Goal: Register for event/course

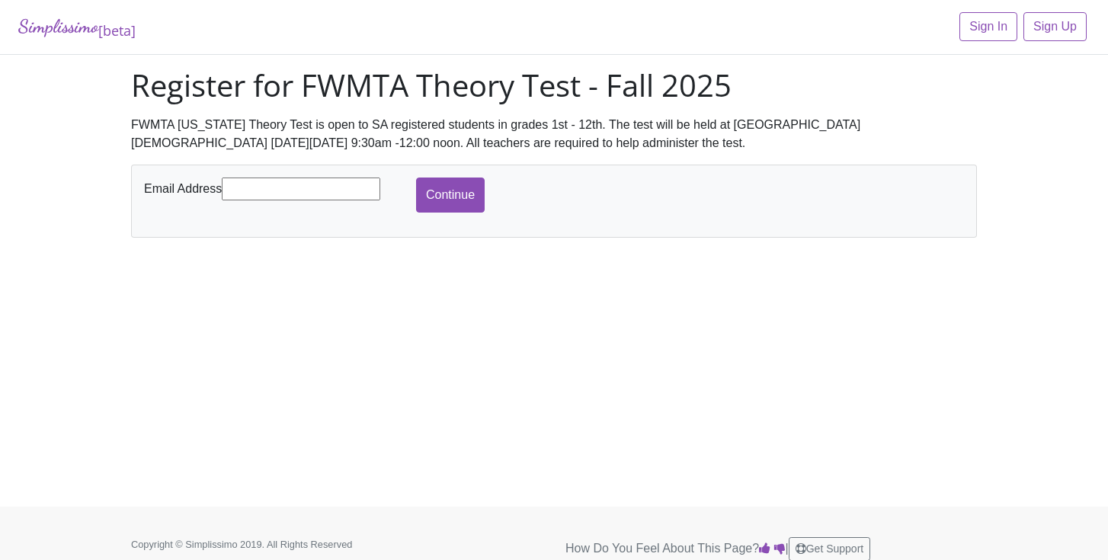
click at [339, 190] on input "text" at bounding box center [301, 189] width 159 height 23
type input "[EMAIL_ADDRESS][DOMAIN_NAME]"
click at [446, 188] on input "Continue" at bounding box center [450, 195] width 69 height 35
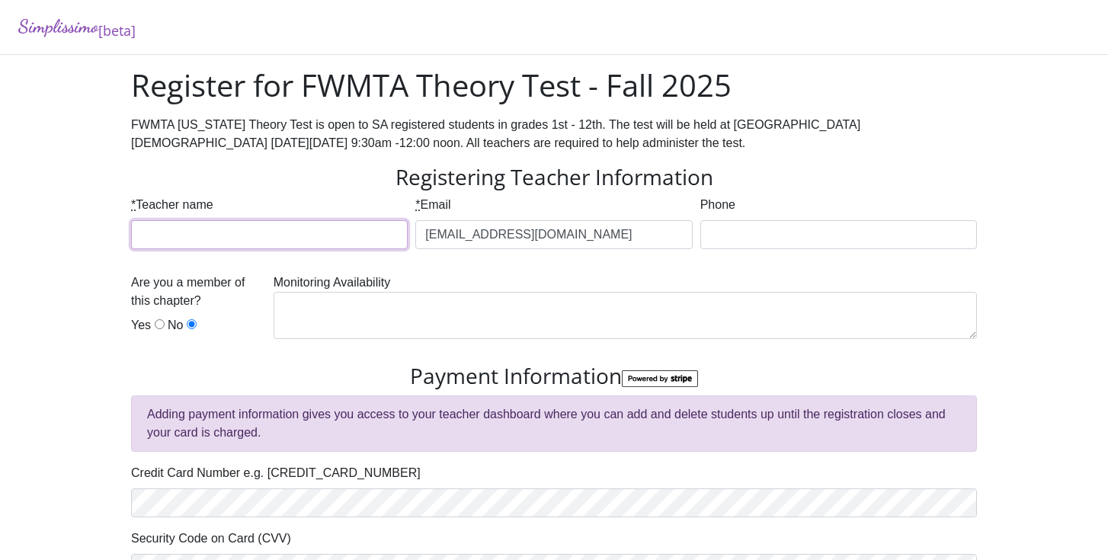
click at [325, 241] on input "* Teacher name" at bounding box center [269, 234] width 277 height 29
type input "[PERSON_NAME]"
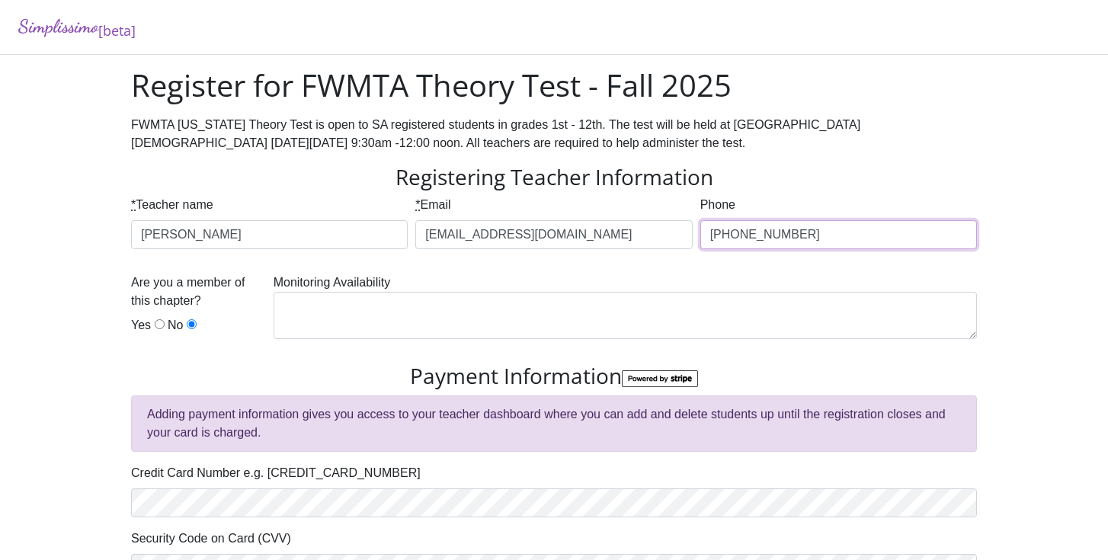
type input "[PHONE_NUMBER]"
click at [157, 322] on input "Yes" at bounding box center [160, 324] width 10 height 10
radio input "true"
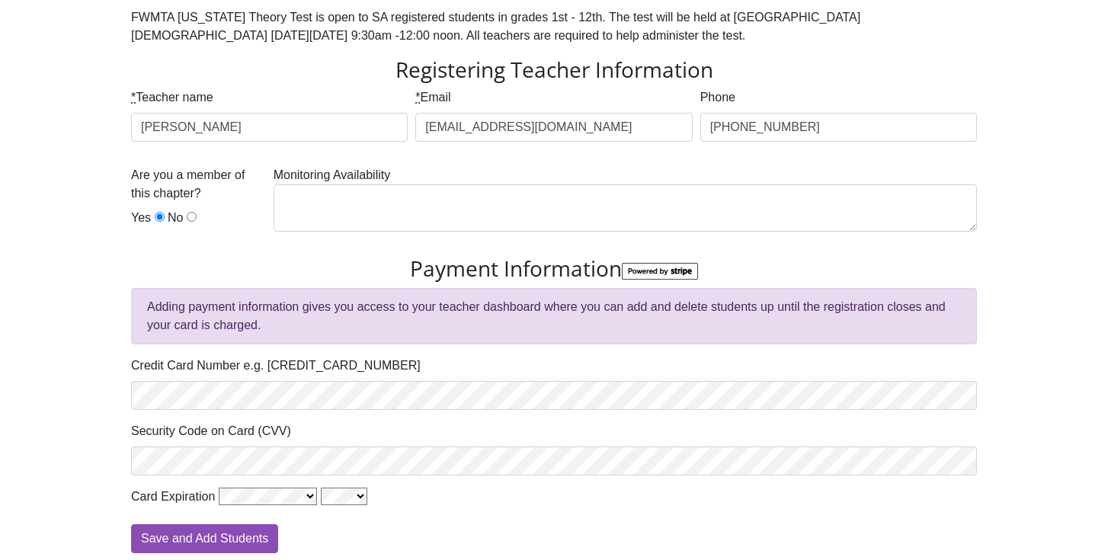
scroll to position [114, 0]
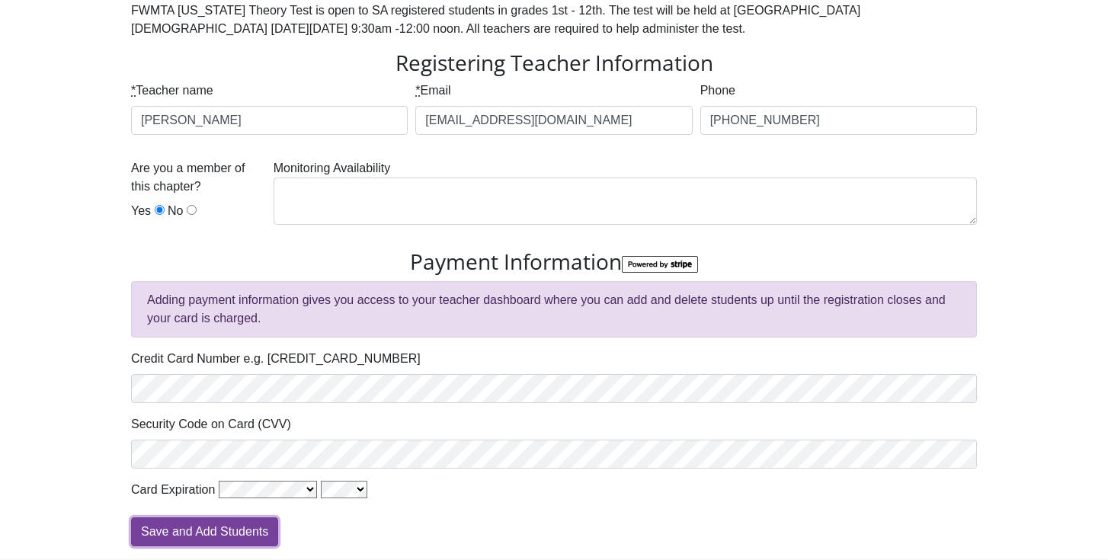
click at [239, 528] on input "Save and Add Students" at bounding box center [204, 532] width 147 height 29
type input "Processing"
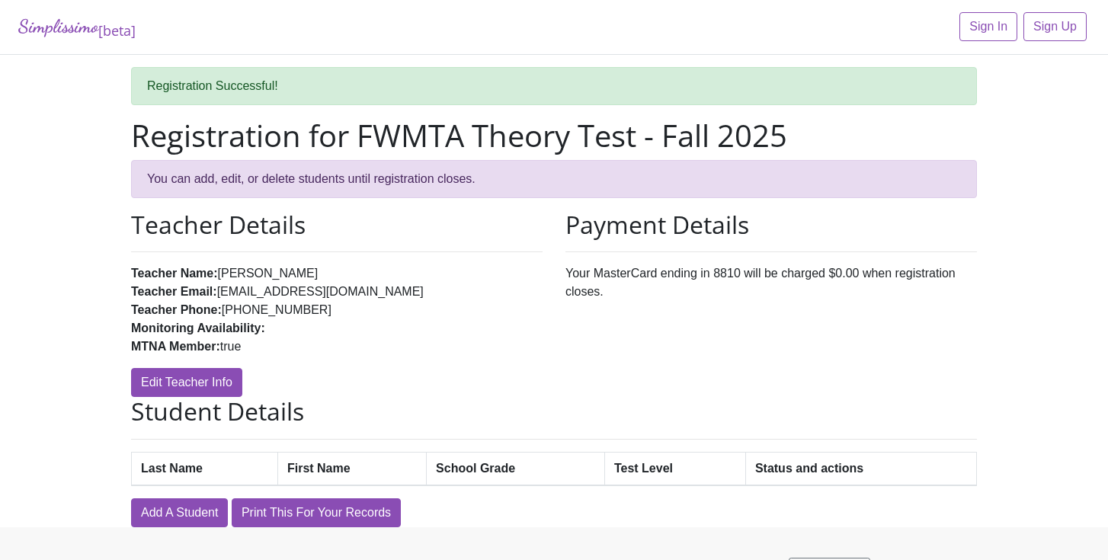
scroll to position [34, 0]
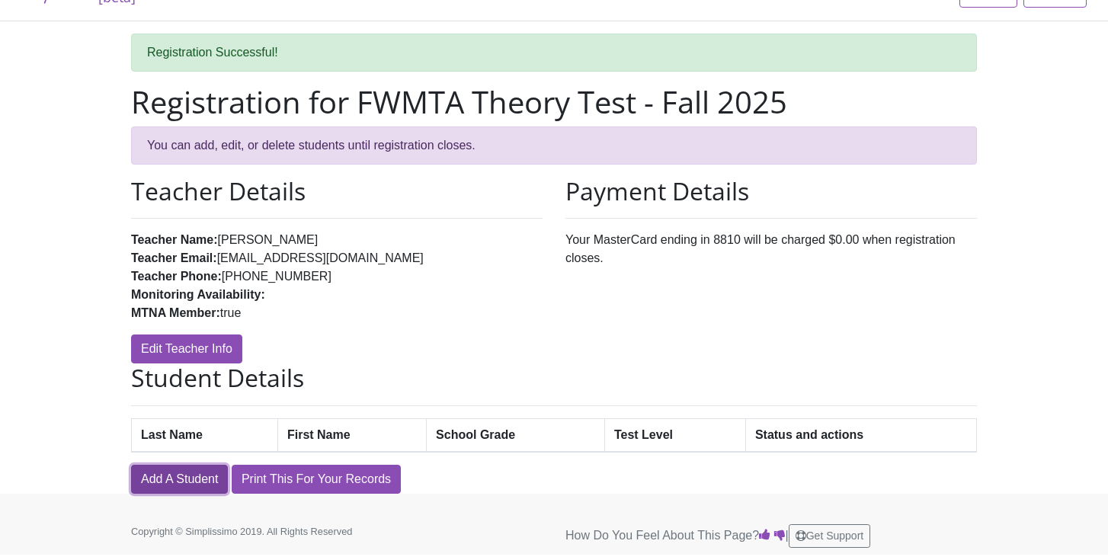
click at [168, 479] on link "Add A Student" at bounding box center [179, 479] width 97 height 29
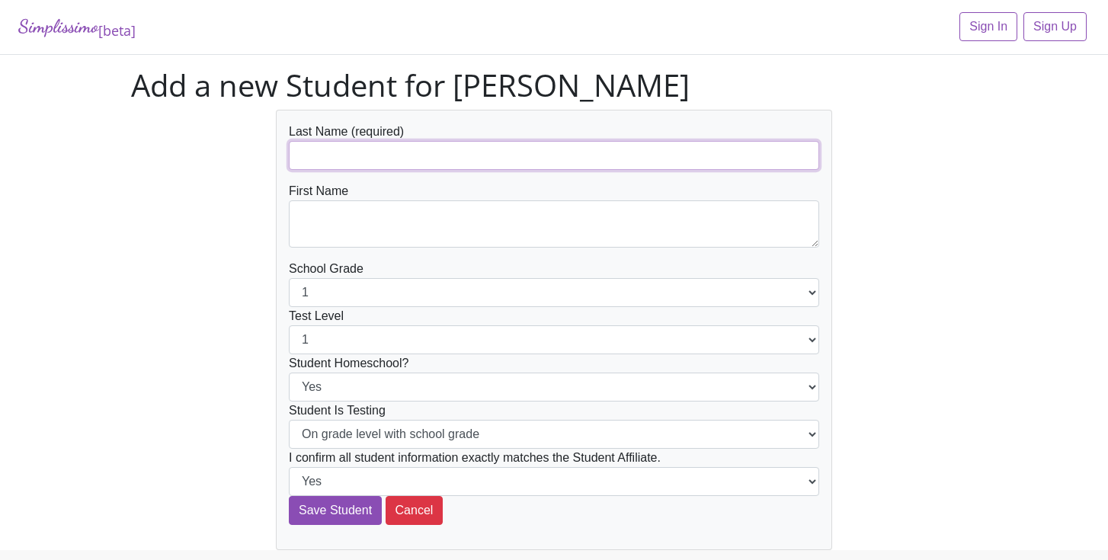
click at [453, 157] on input "text" at bounding box center [554, 155] width 531 height 29
type input "[PERSON_NAME]"
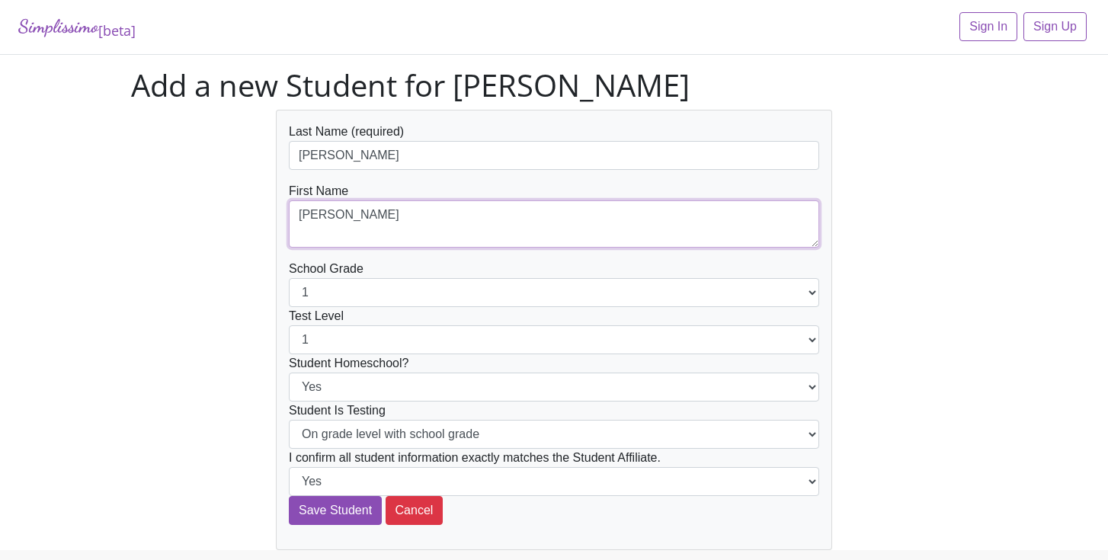
type textarea "[PERSON_NAME]"
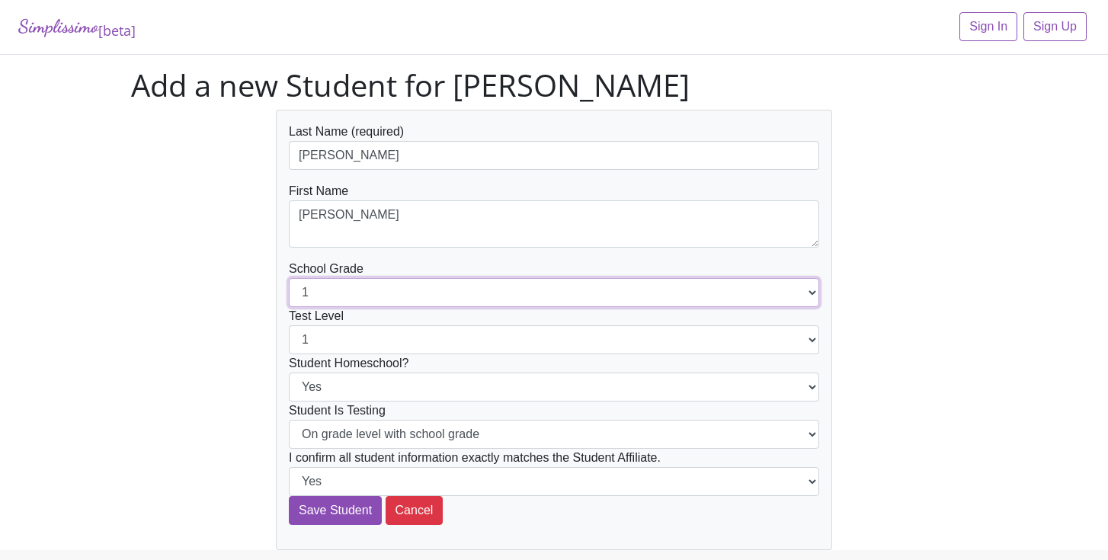
select select "4"
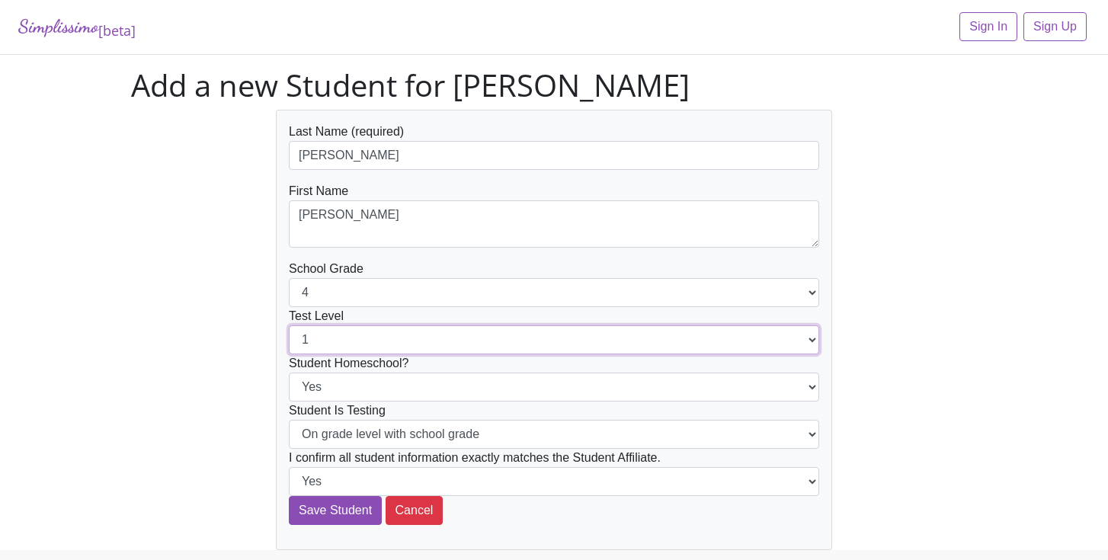
select select "4"
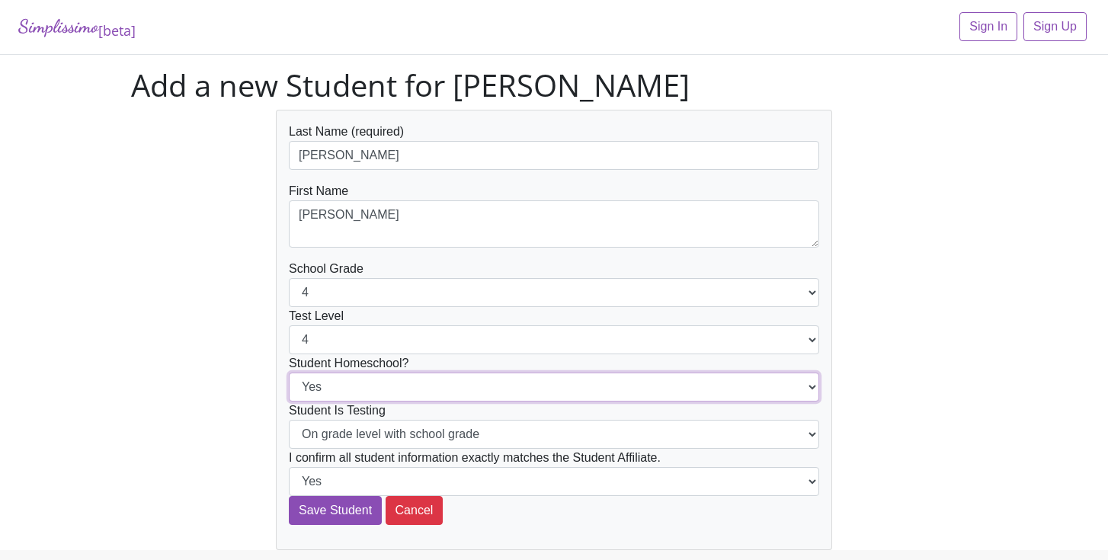
select select "No"
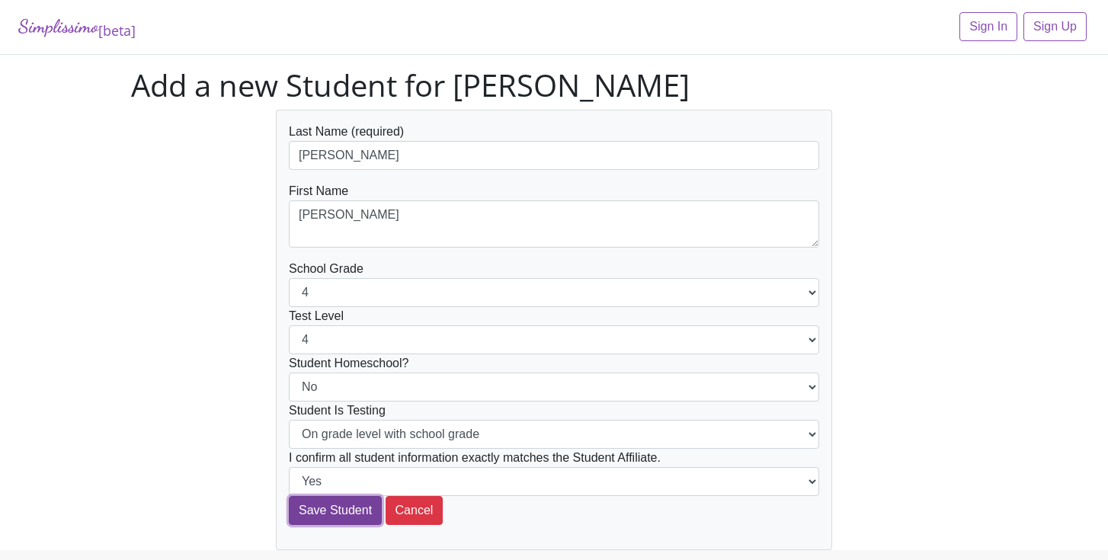
click at [324, 506] on input "Save Student" at bounding box center [335, 510] width 93 height 29
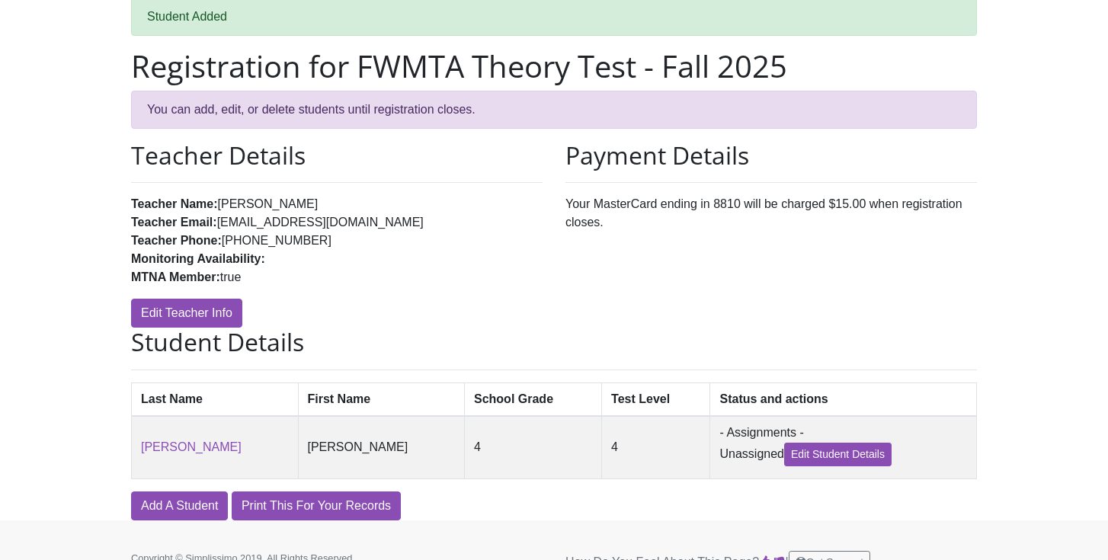
scroll to position [97, 0]
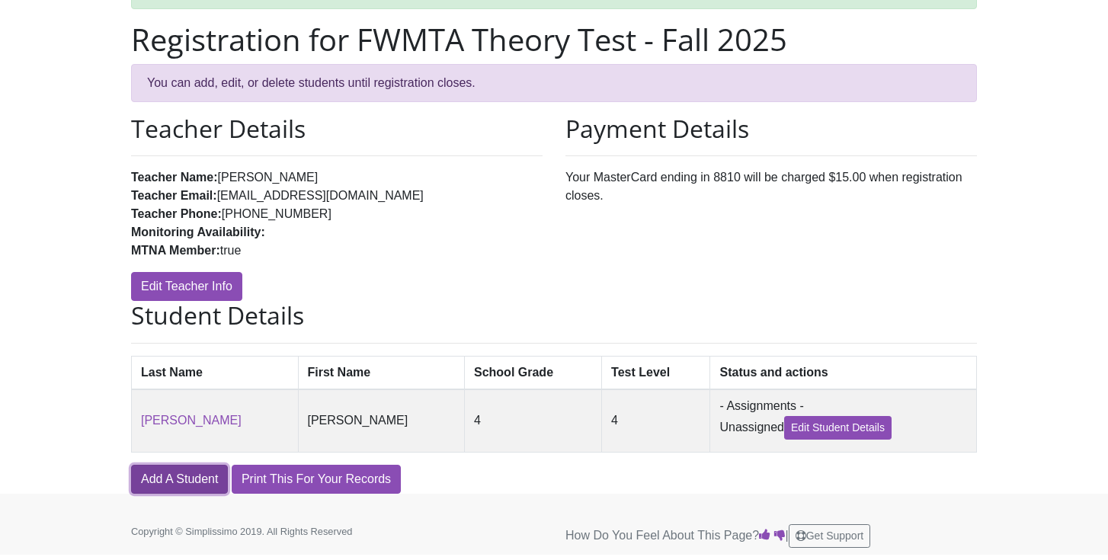
click at [175, 473] on link "Add A Student" at bounding box center [179, 479] width 97 height 29
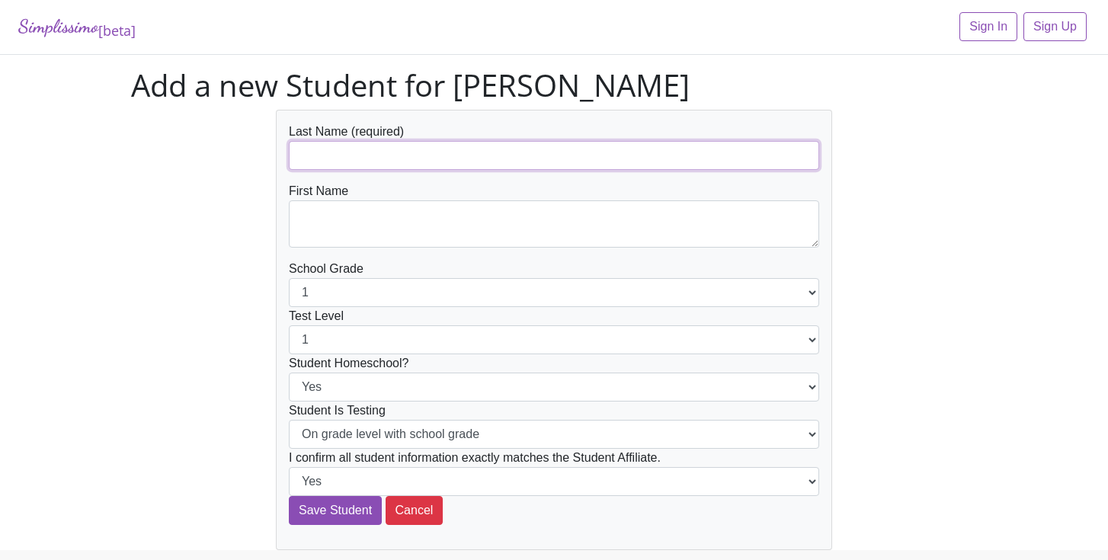
click at [379, 156] on input "text" at bounding box center [554, 155] width 531 height 29
type input "Jeong"
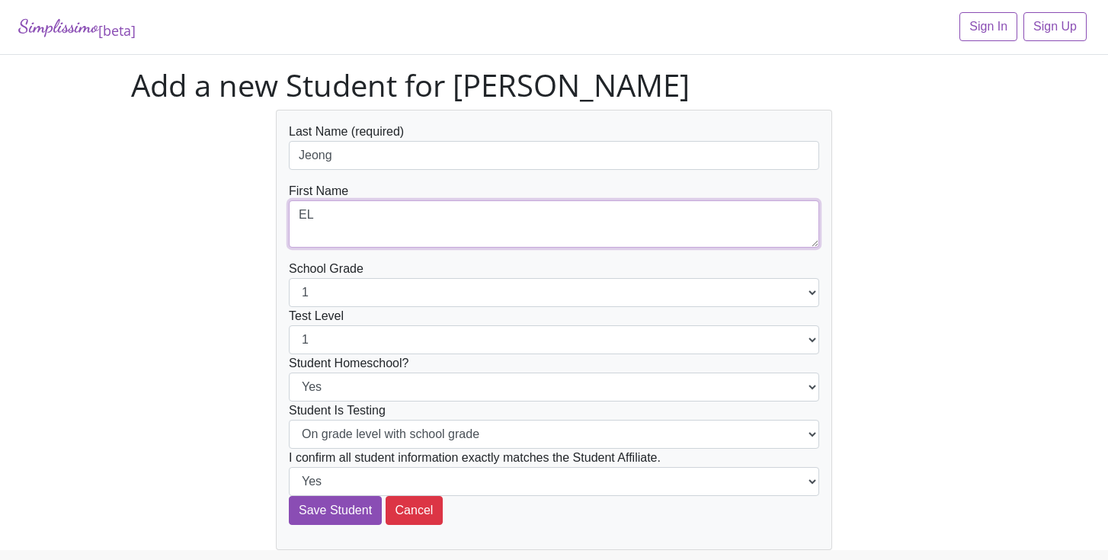
type textarea "EL"
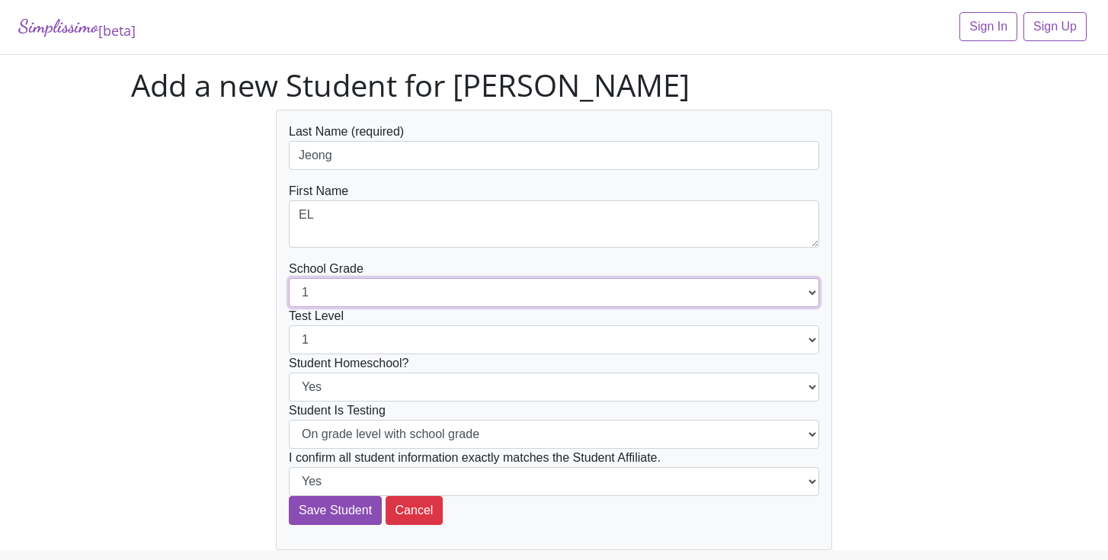
select select "4"
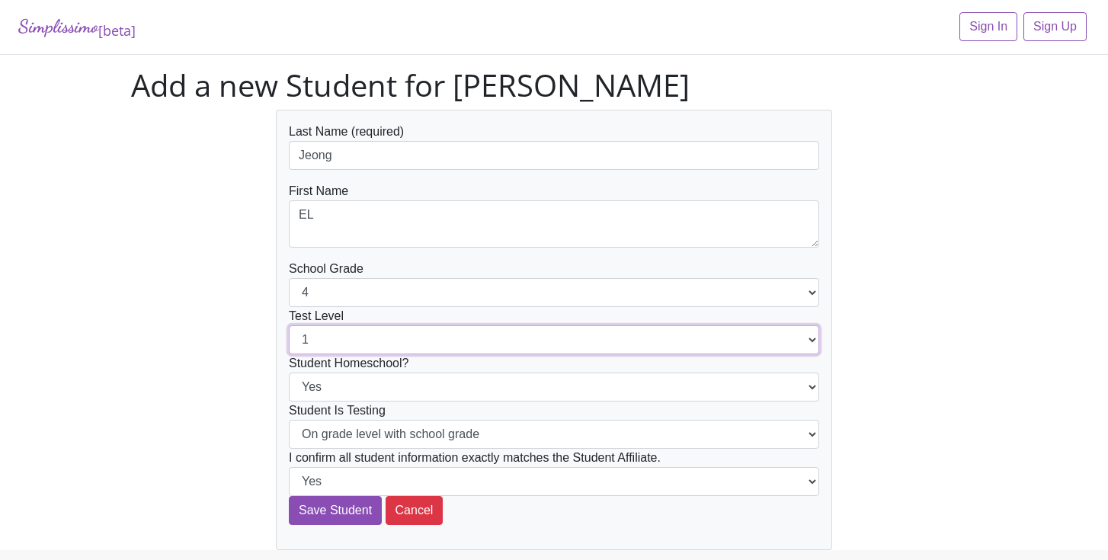
select select "4"
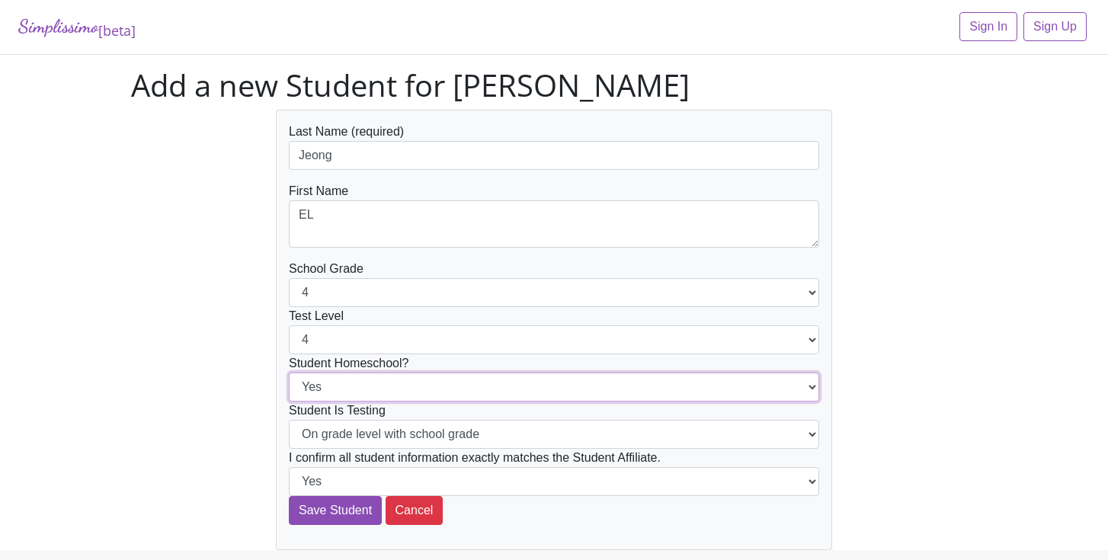
select select "No"
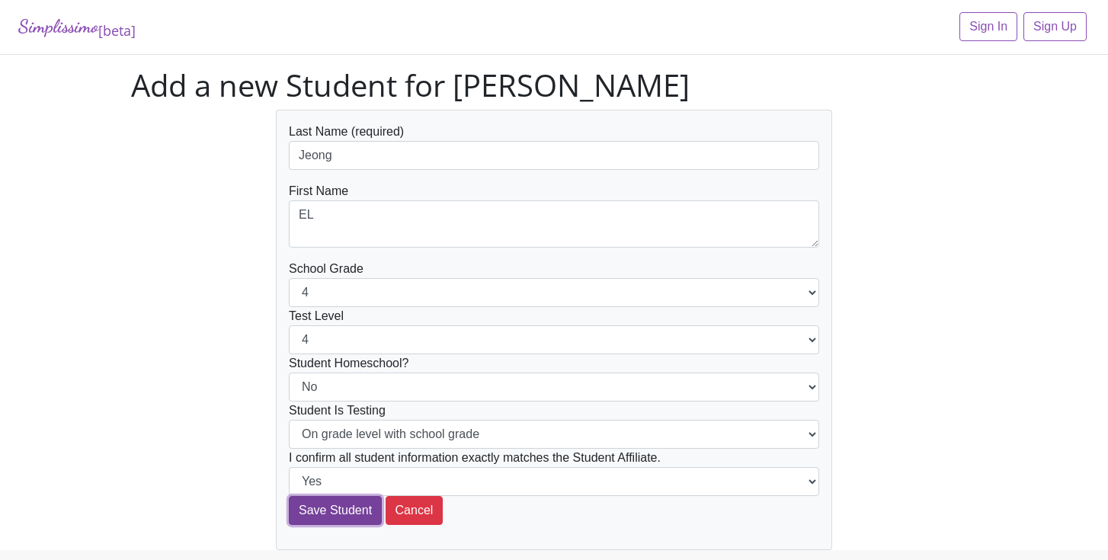
click at [331, 509] on input "Save Student" at bounding box center [335, 510] width 93 height 29
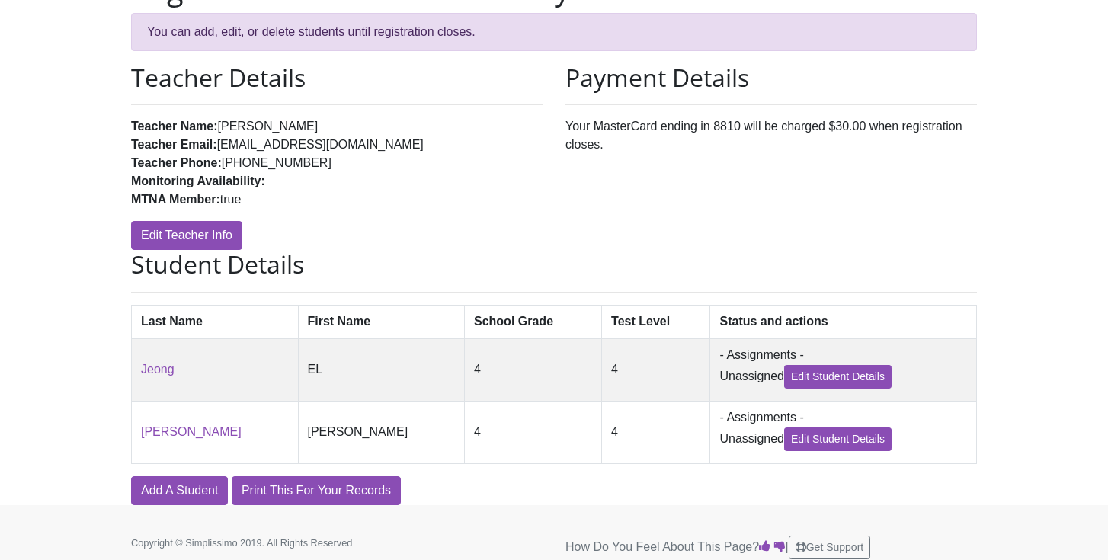
scroll to position [160, 0]
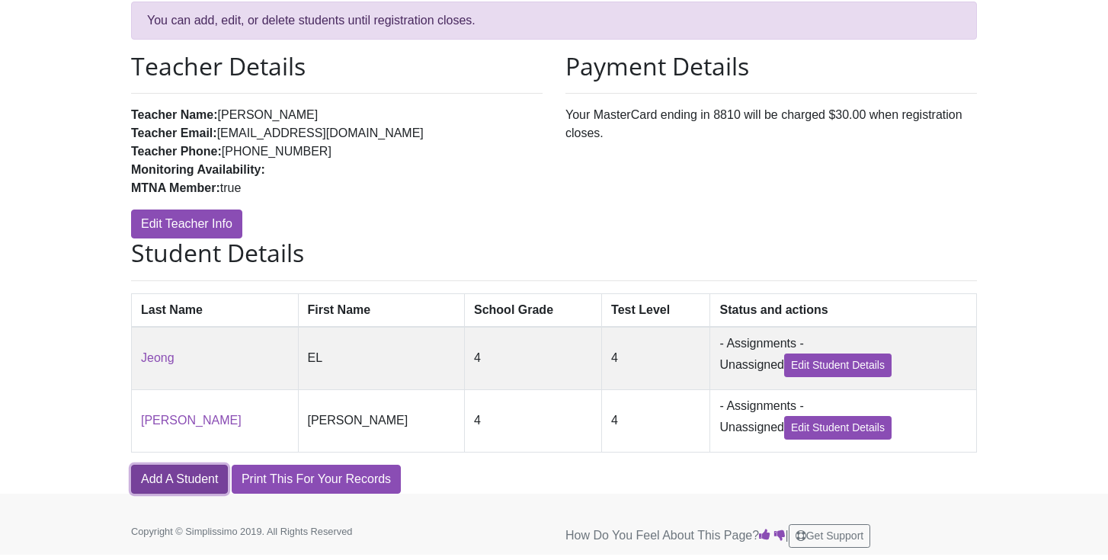
click at [162, 475] on link "Add A Student" at bounding box center [179, 479] width 97 height 29
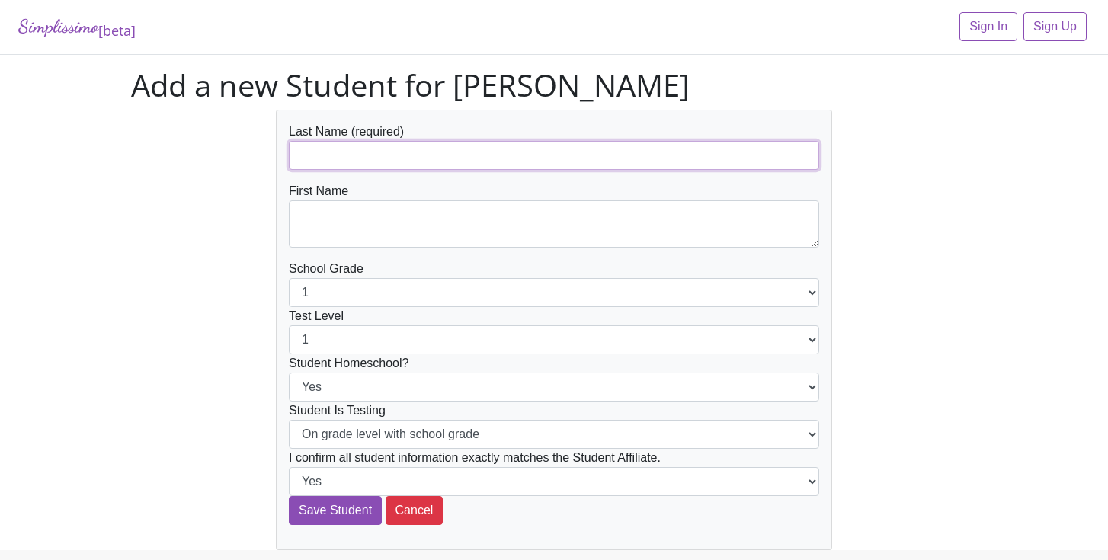
click at [499, 156] on input "text" at bounding box center [554, 155] width 531 height 29
type input "Denison"
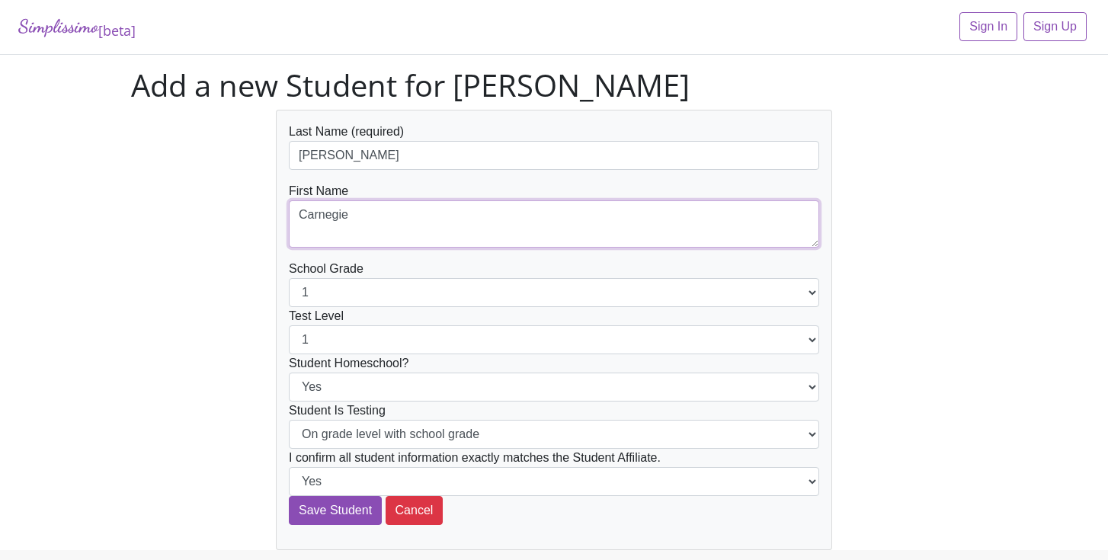
type textarea "Carnegie"
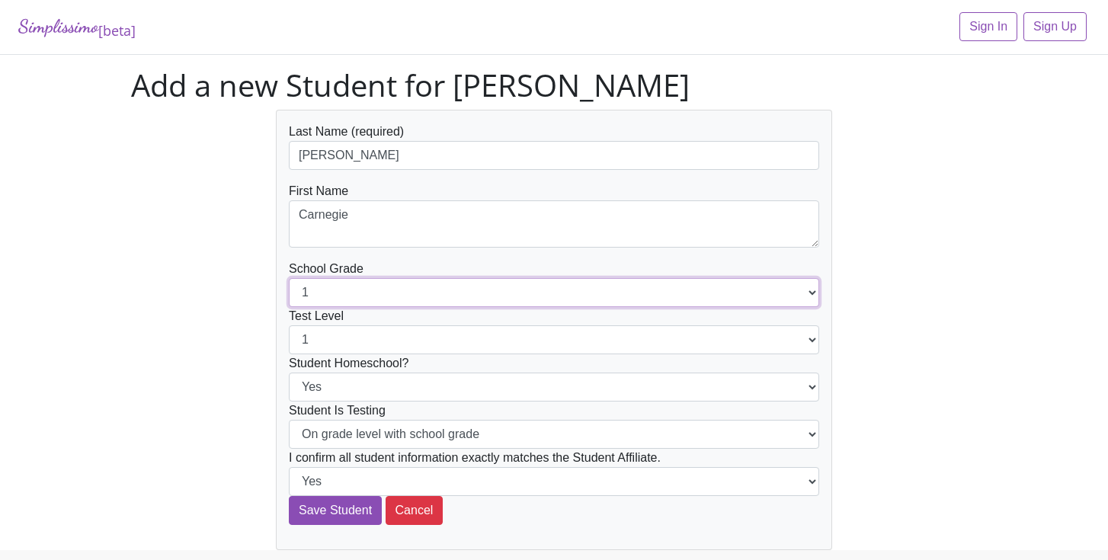
click at [400, 287] on select "1 2 3 4 5 6 7 8 9 10 11 12" at bounding box center [554, 292] width 531 height 29
select select "6"
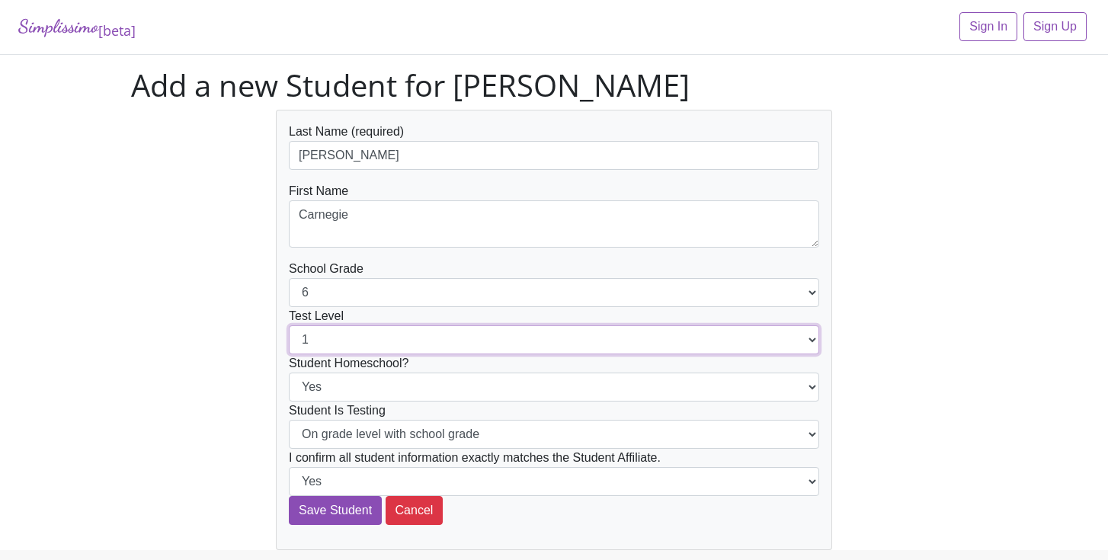
click at [442, 338] on select "1 2 3 4 5 6 7 8 9 10 11 12" at bounding box center [554, 340] width 531 height 29
select select "4"
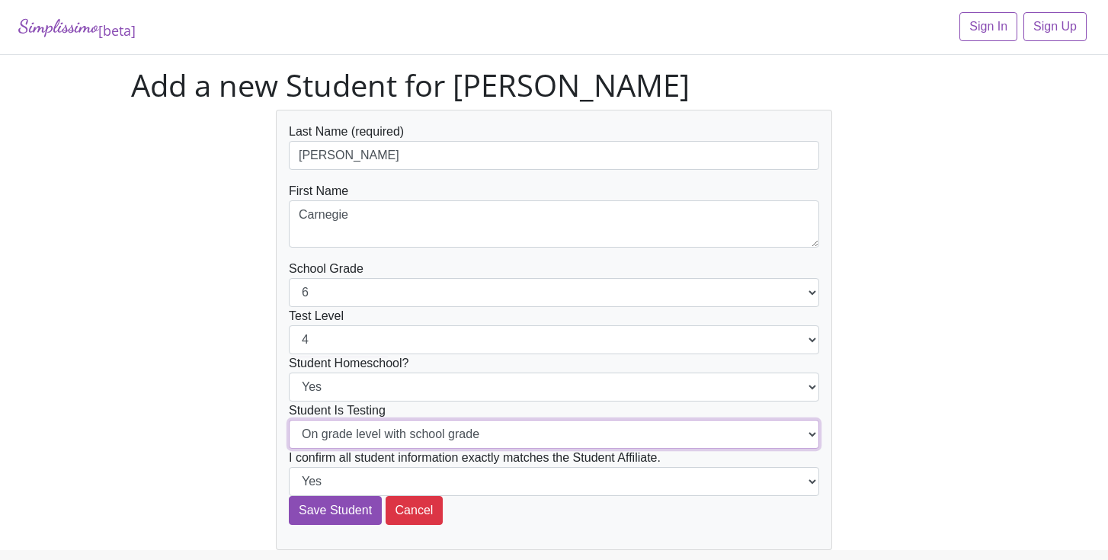
click at [810, 431] on select "On grade level with school grade Below grade level with school grade" at bounding box center [554, 434] width 531 height 29
select select "Below grade level with school grade"
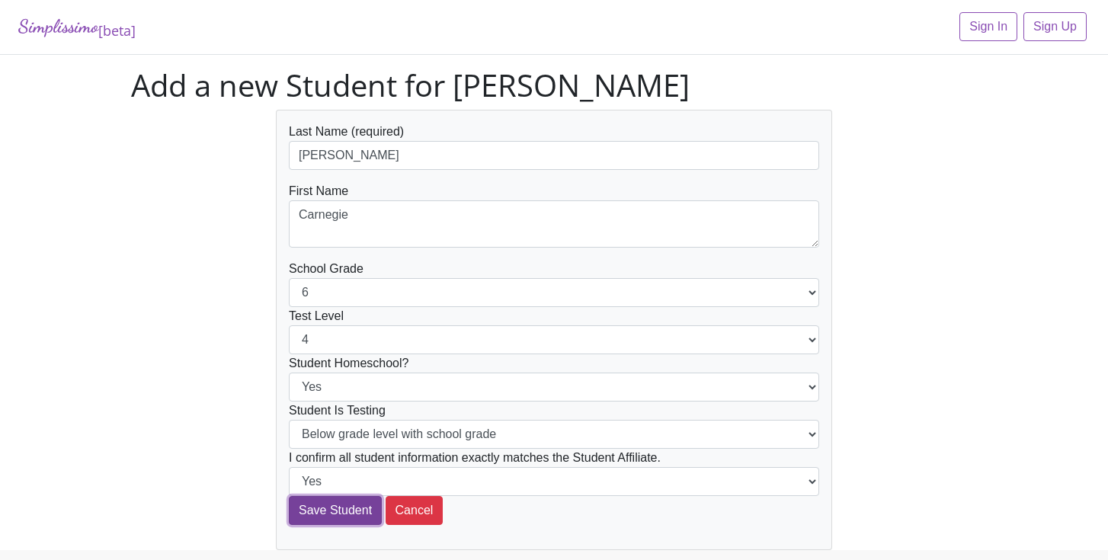
click at [337, 502] on input "Save Student" at bounding box center [335, 510] width 93 height 29
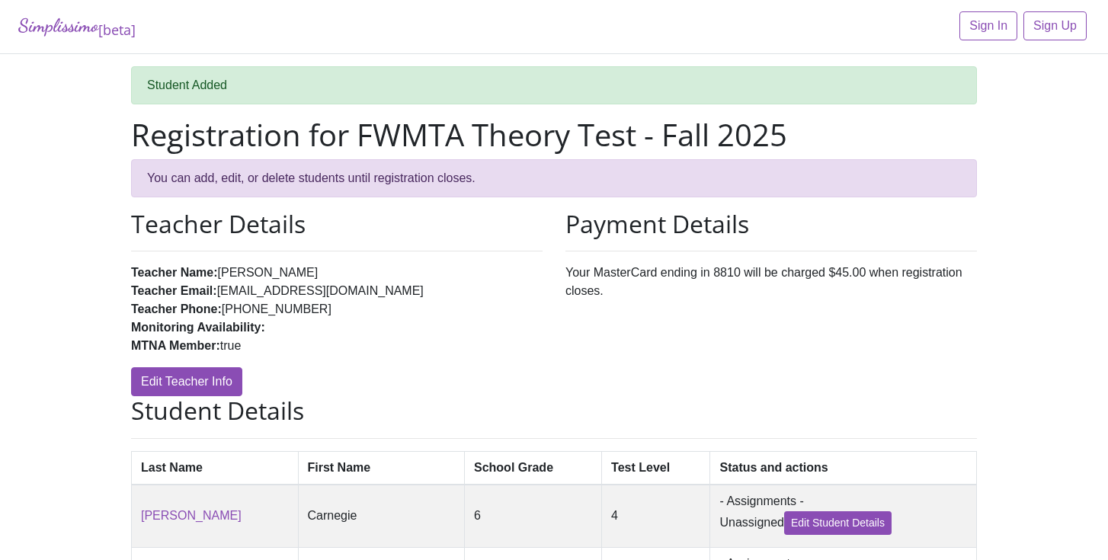
scroll to position [223, 0]
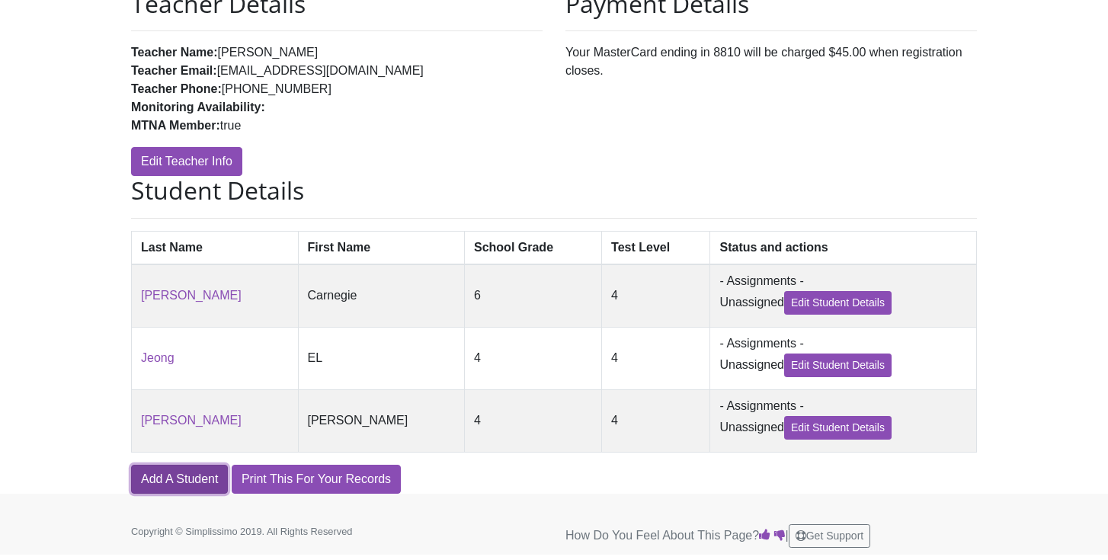
click at [185, 477] on link "Add A Student" at bounding box center [179, 479] width 97 height 29
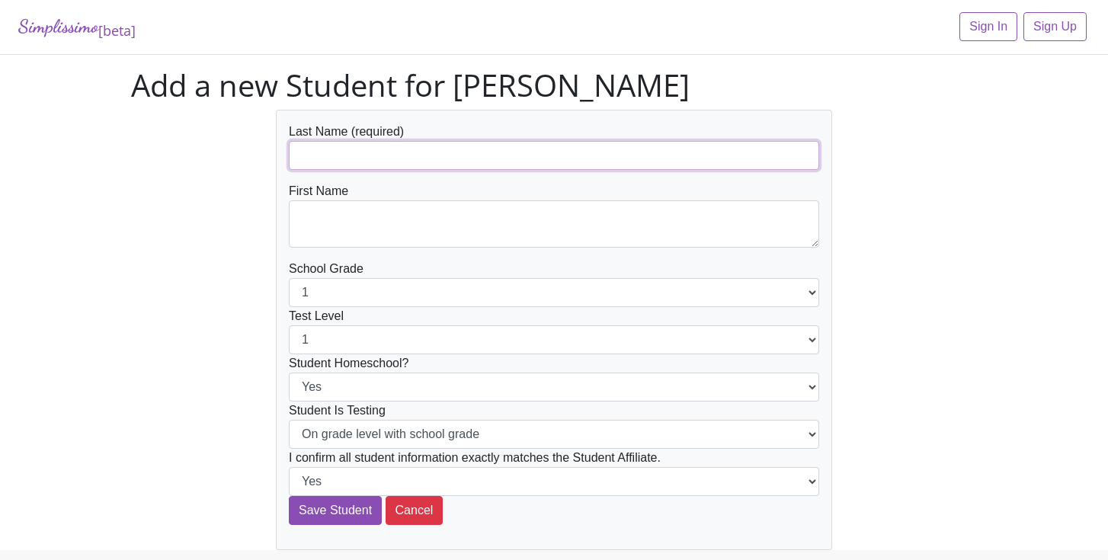
click at [436, 156] on input "text" at bounding box center [554, 155] width 531 height 29
type input "Jeong"
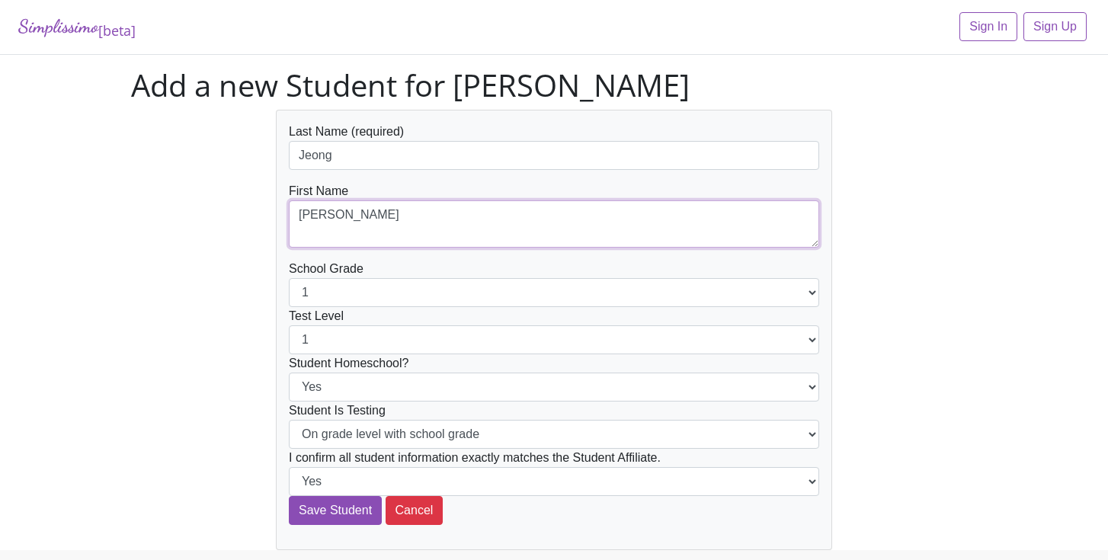
type textarea "[PERSON_NAME]"
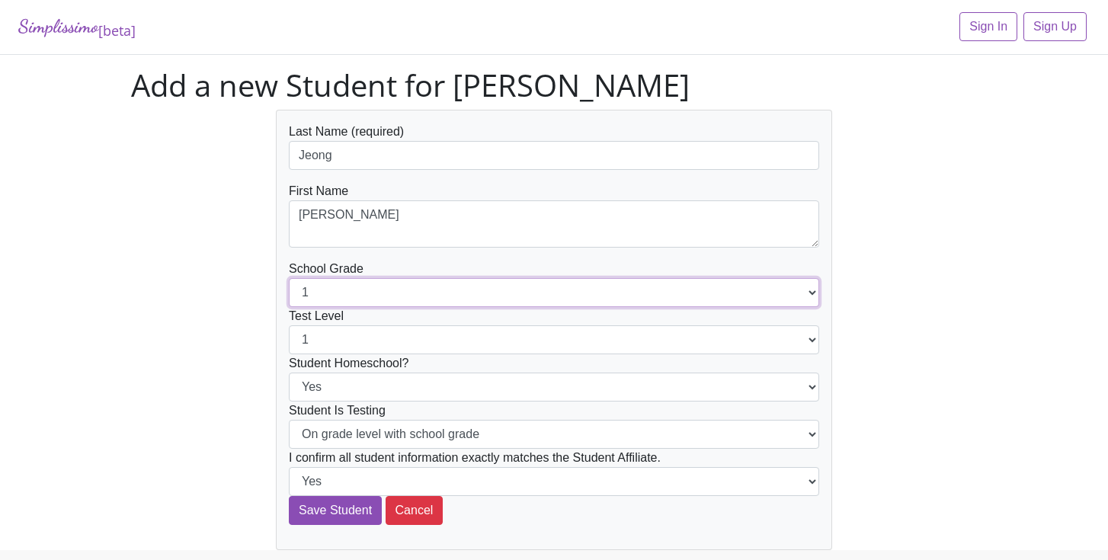
select select "7"
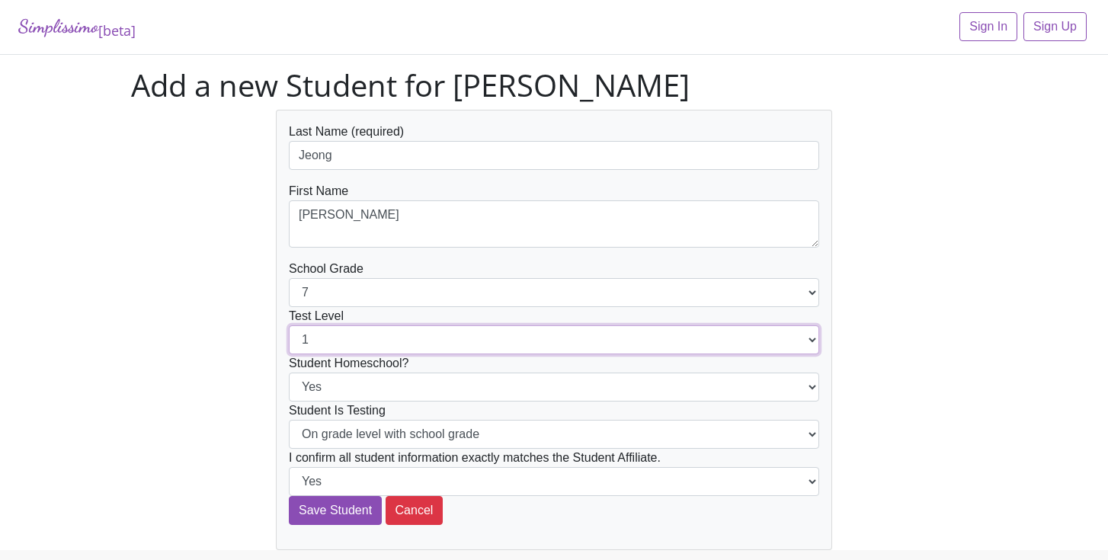
select select "7"
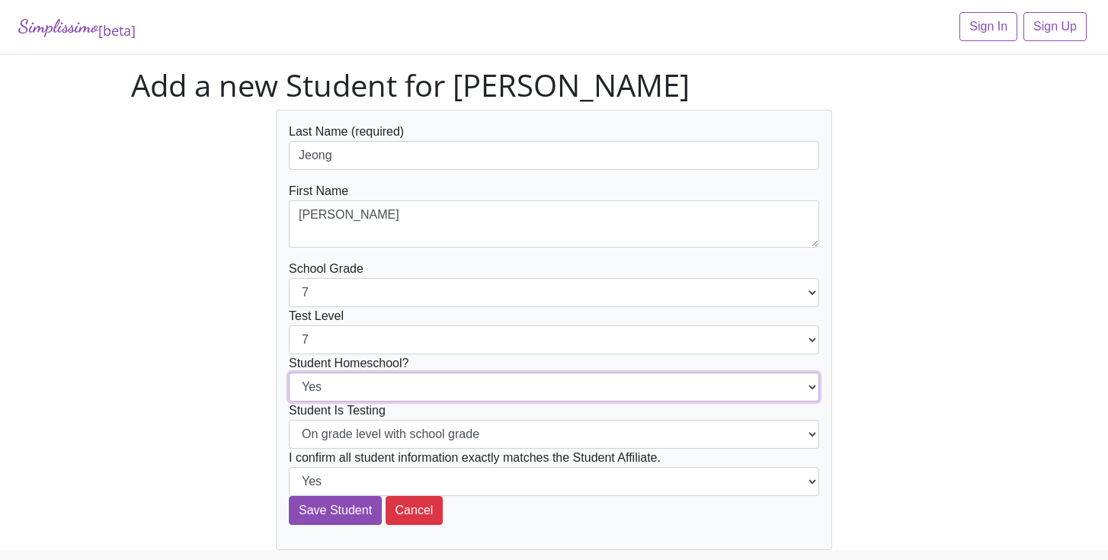
select select "No"
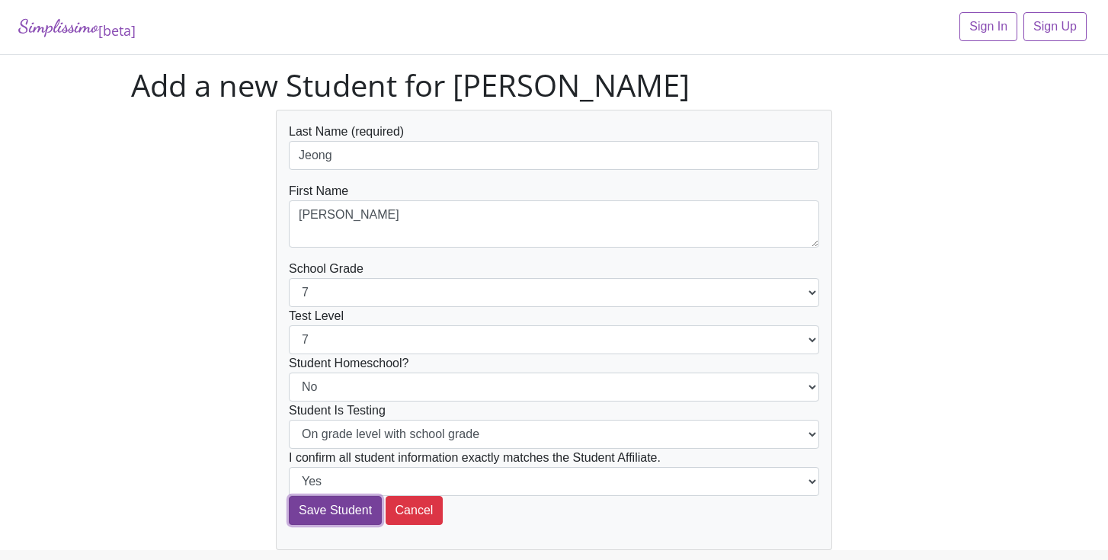
click at [343, 512] on input "Save Student" at bounding box center [335, 510] width 93 height 29
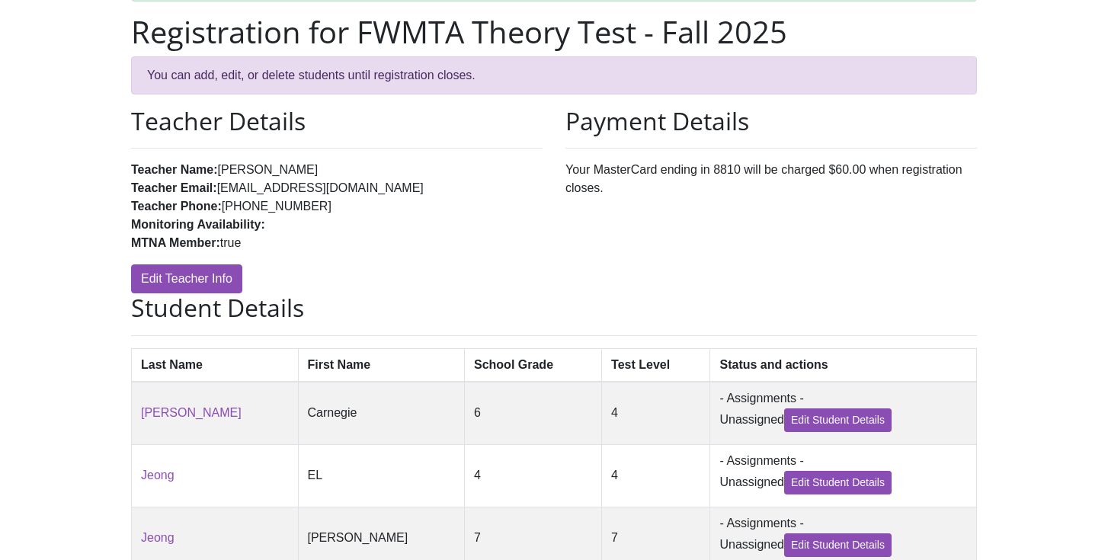
scroll to position [287, 0]
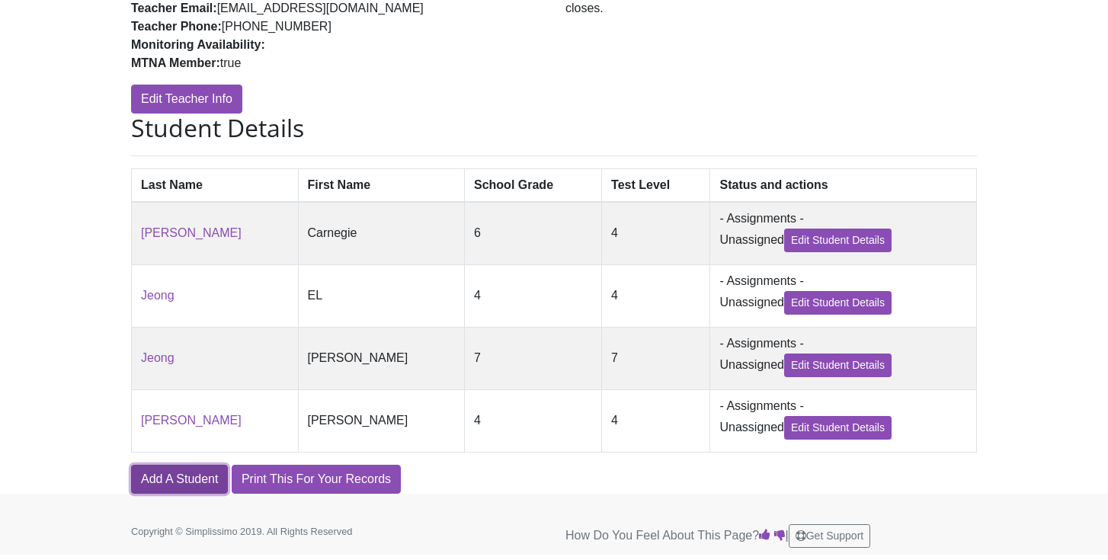
click at [177, 474] on link "Add A Student" at bounding box center [179, 479] width 97 height 29
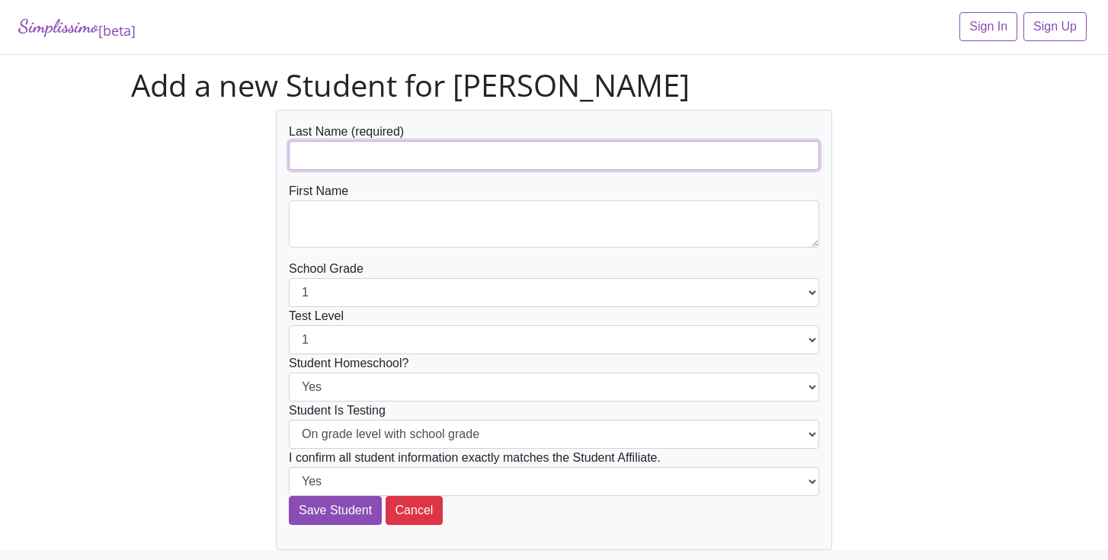
click at [412, 160] on input "text" at bounding box center [554, 155] width 531 height 29
type input "[PERSON_NAME]"
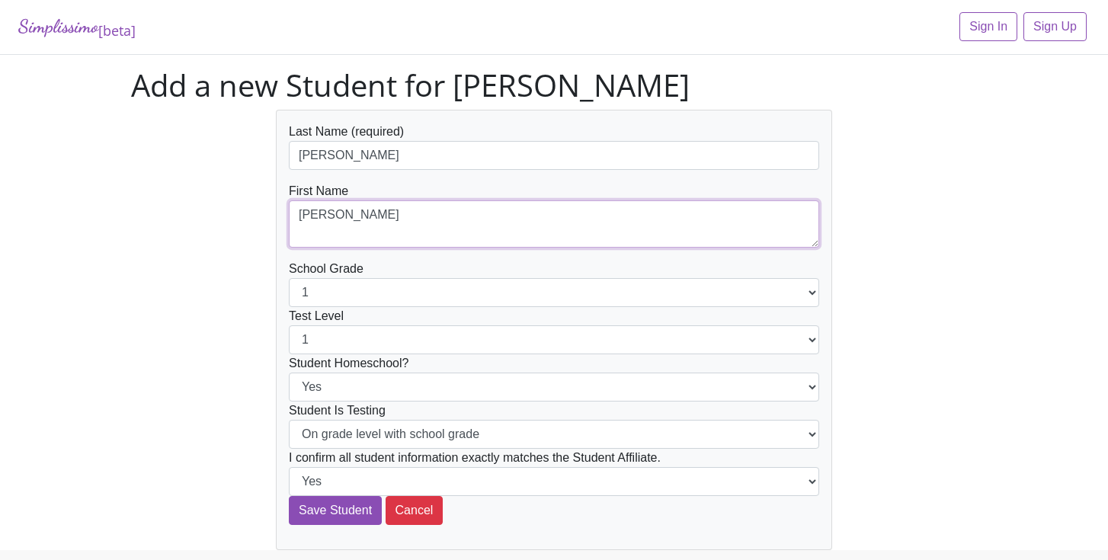
type textarea "[PERSON_NAME]"
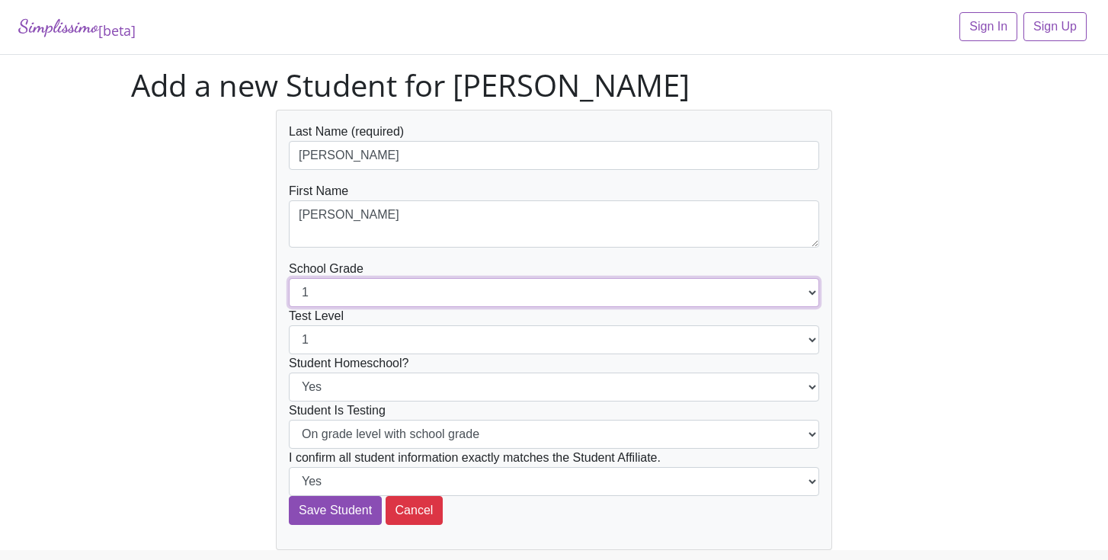
select select "7"
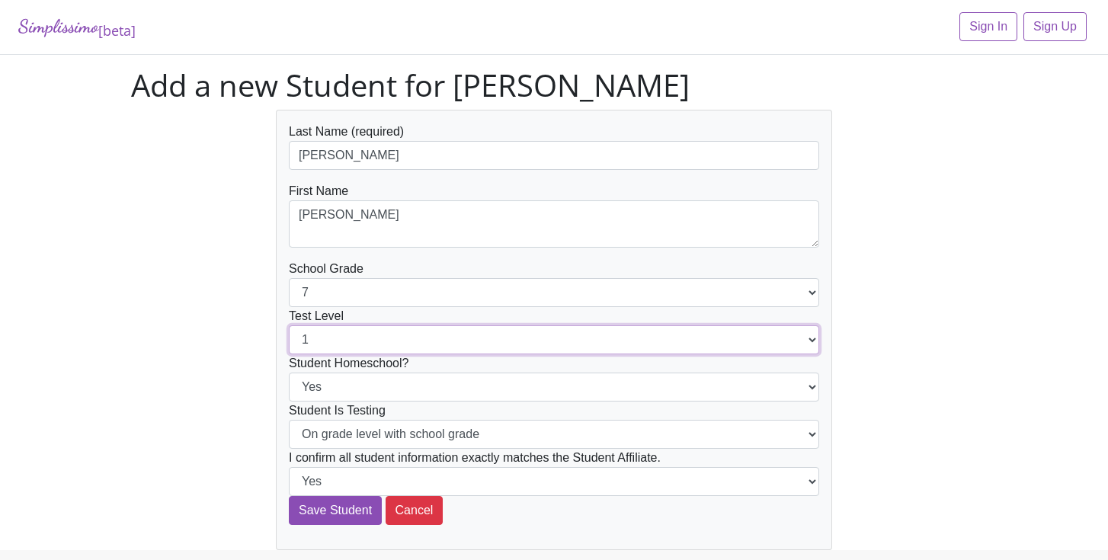
select select "7"
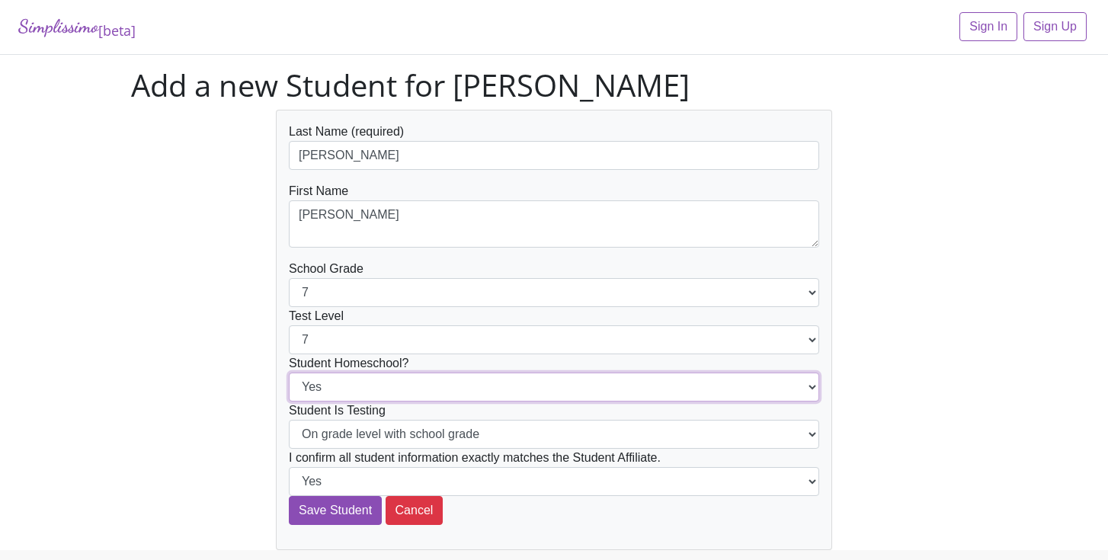
select select "No"
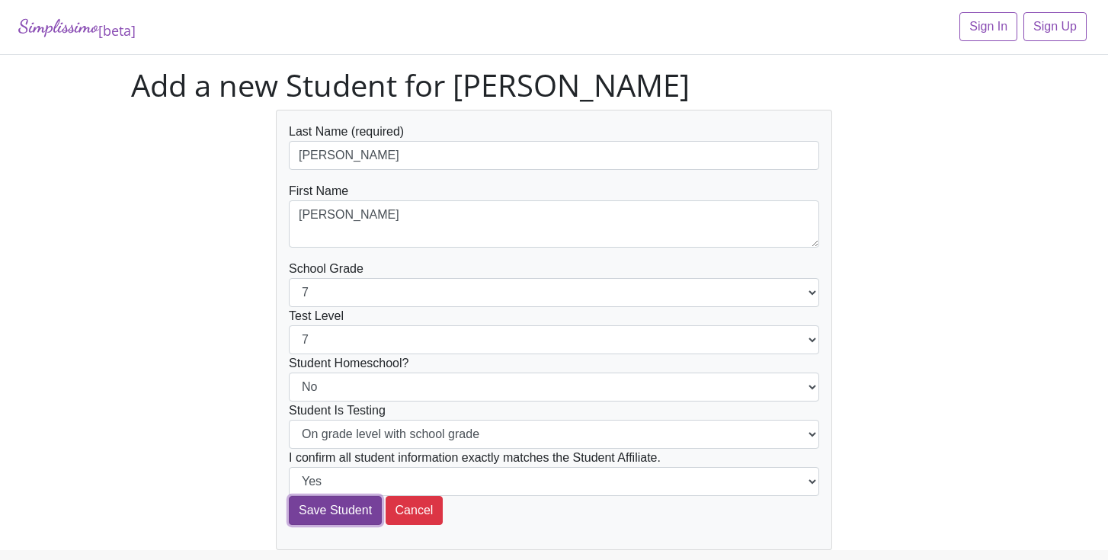
click at [322, 507] on input "Save Student" at bounding box center [335, 510] width 93 height 29
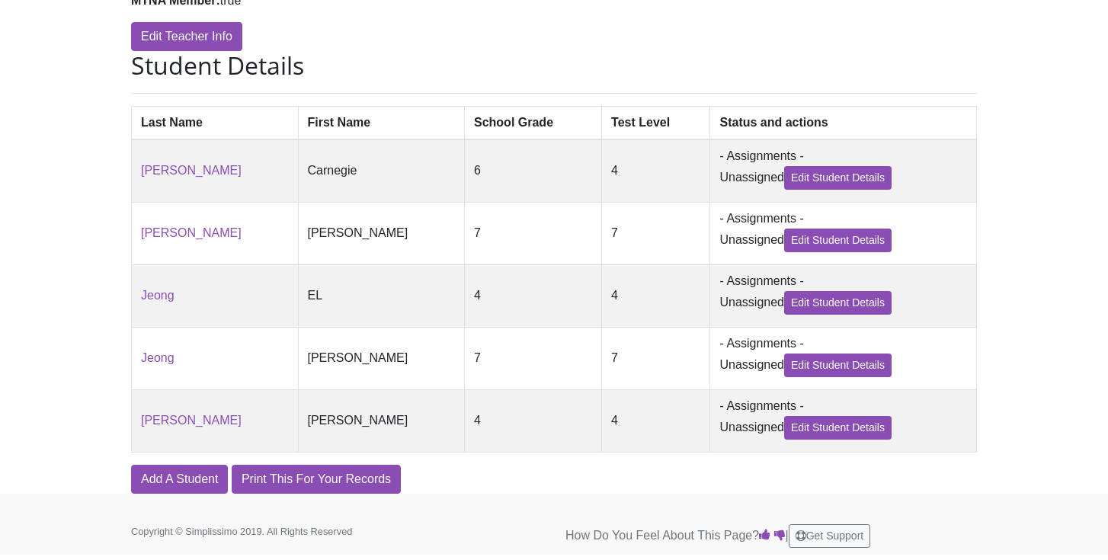
scroll to position [350, 0]
click at [188, 475] on link "Add A Student" at bounding box center [179, 479] width 97 height 29
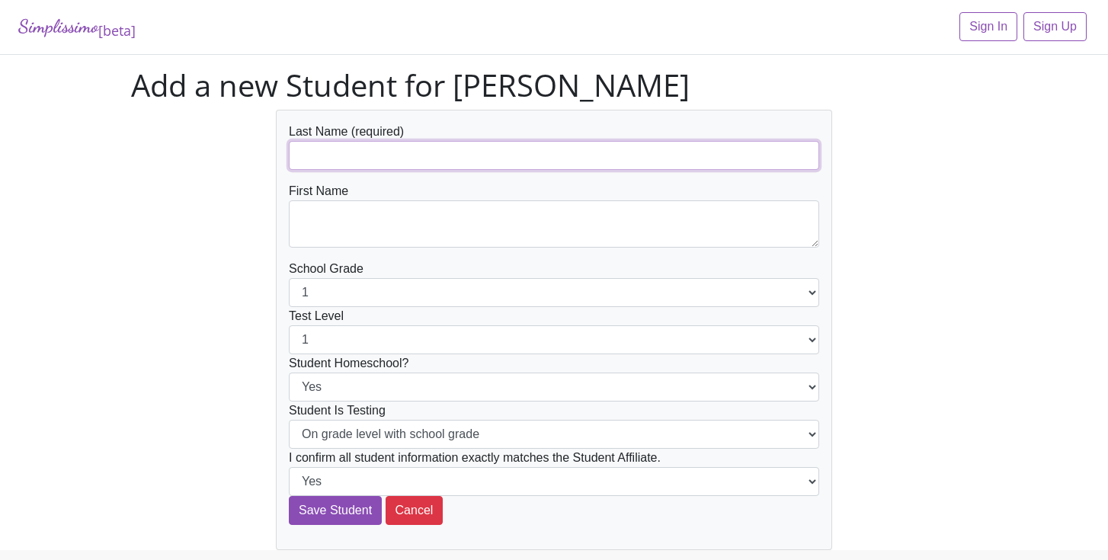
click at [421, 156] on input "text" at bounding box center [554, 155] width 531 height 29
type input "[PERSON_NAME]"
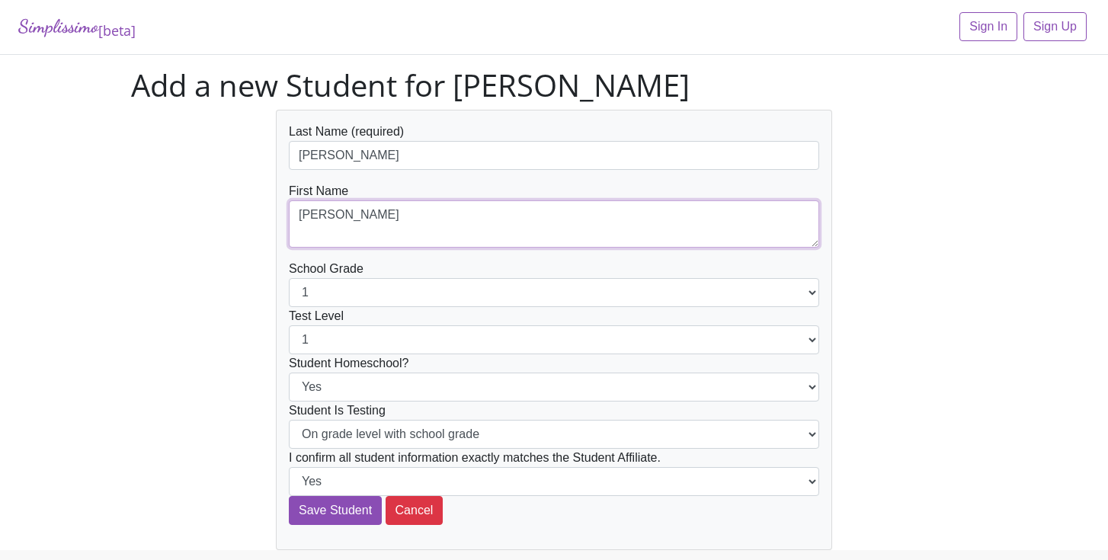
type textarea "[PERSON_NAME]"
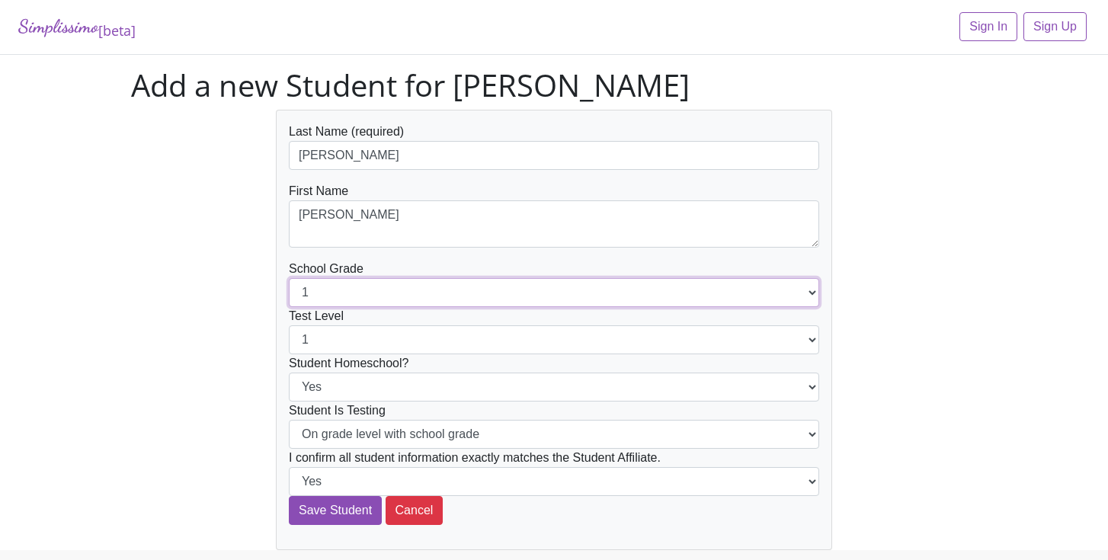
select select "8"
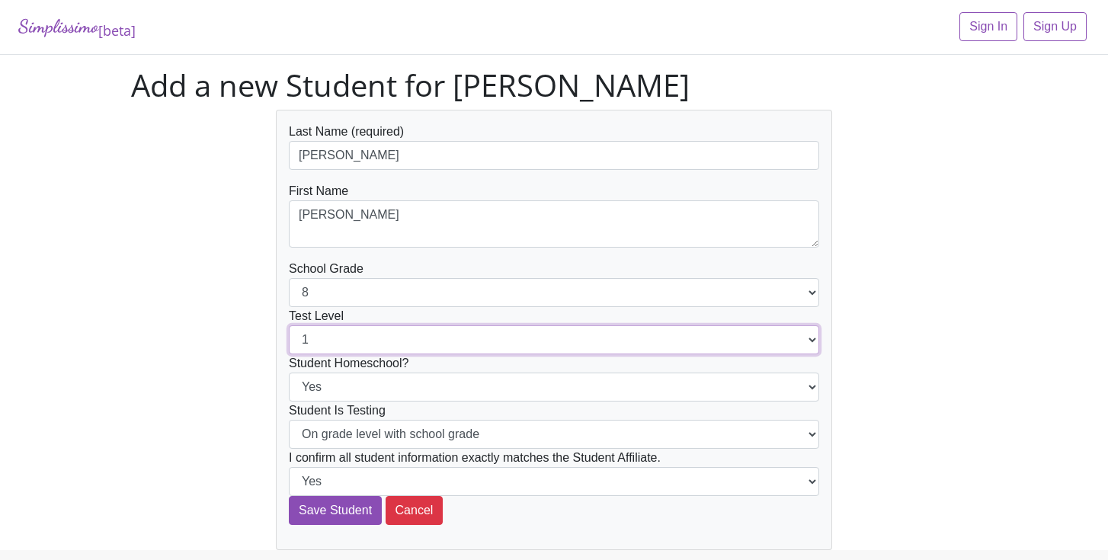
select select "8"
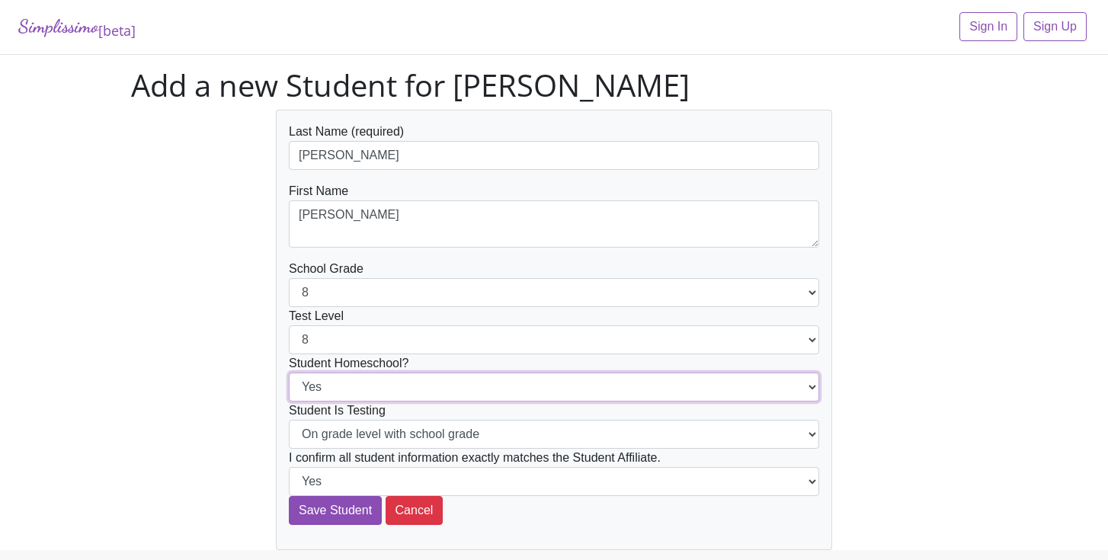
select select "No"
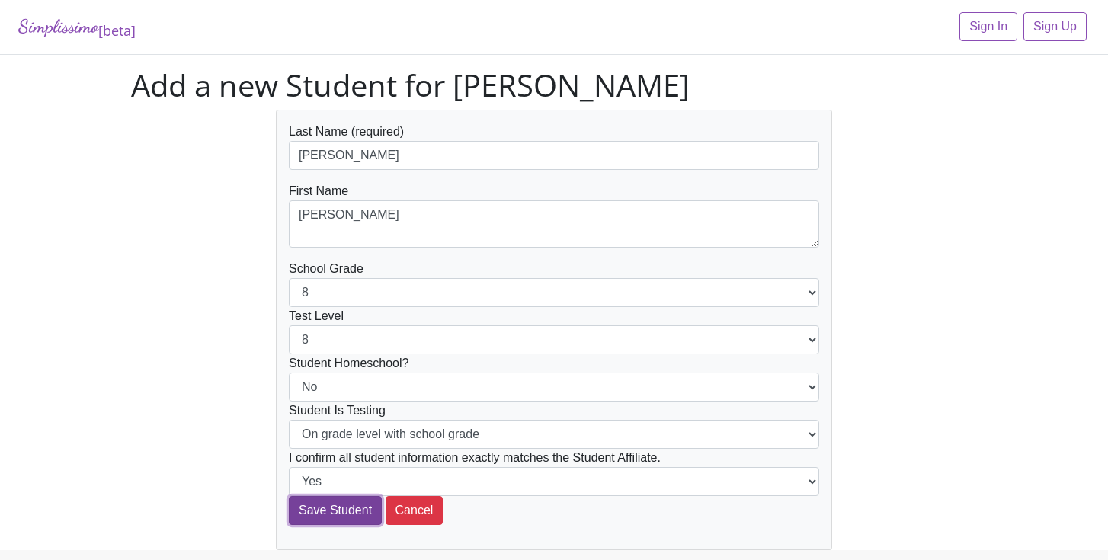
click at [327, 510] on input "Save Student" at bounding box center [335, 510] width 93 height 29
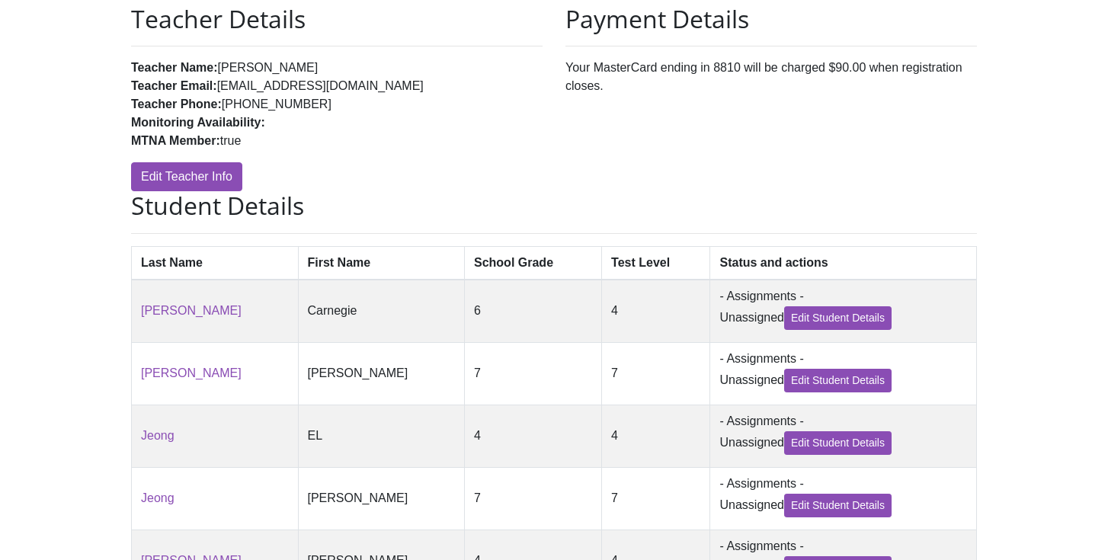
scroll to position [413, 0]
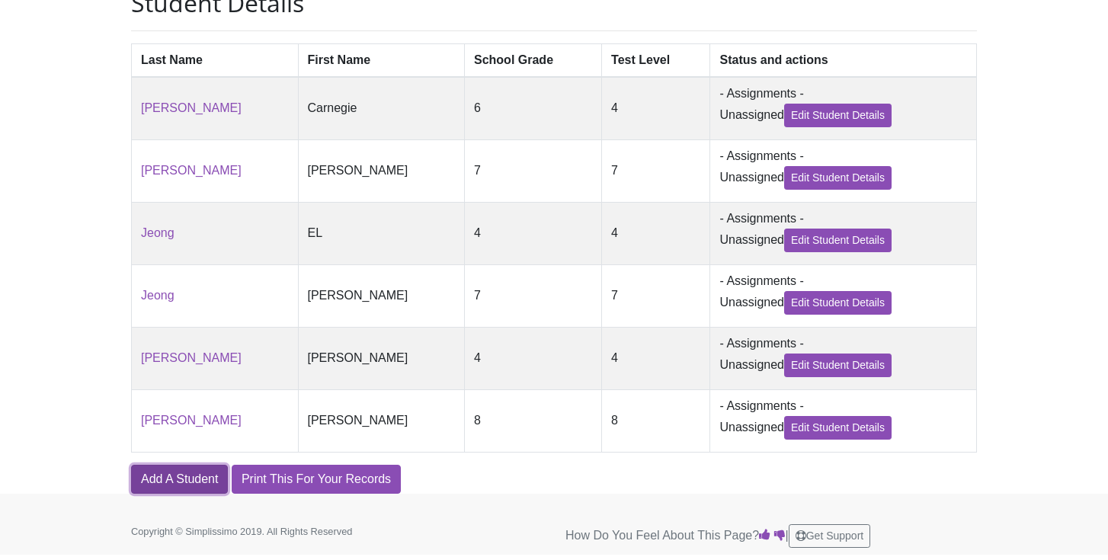
click at [173, 476] on link "Add A Student" at bounding box center [179, 479] width 97 height 29
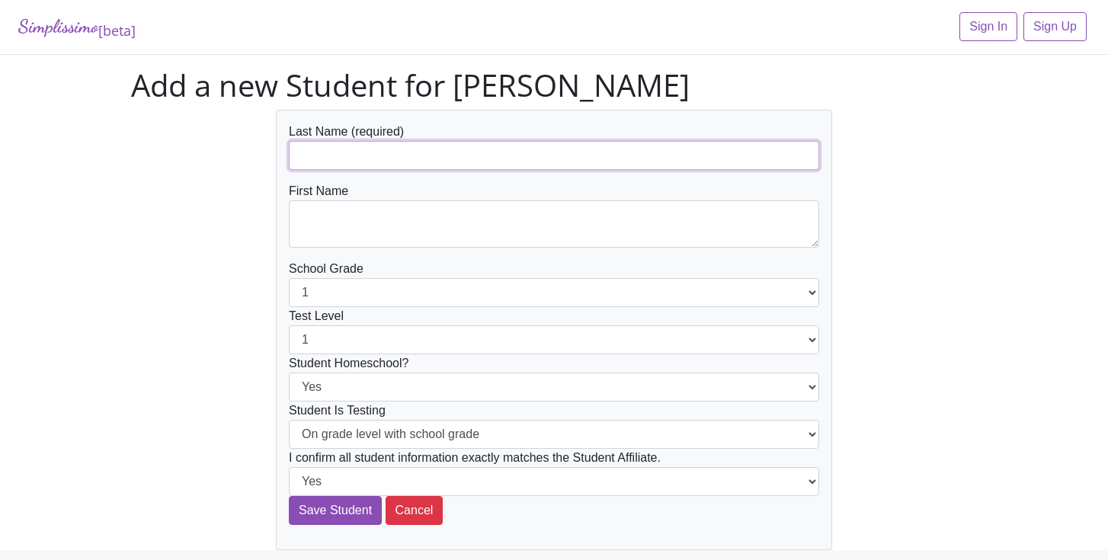
click at [395, 156] on input "text" at bounding box center [554, 155] width 531 height 29
type input "[PERSON_NAME]"
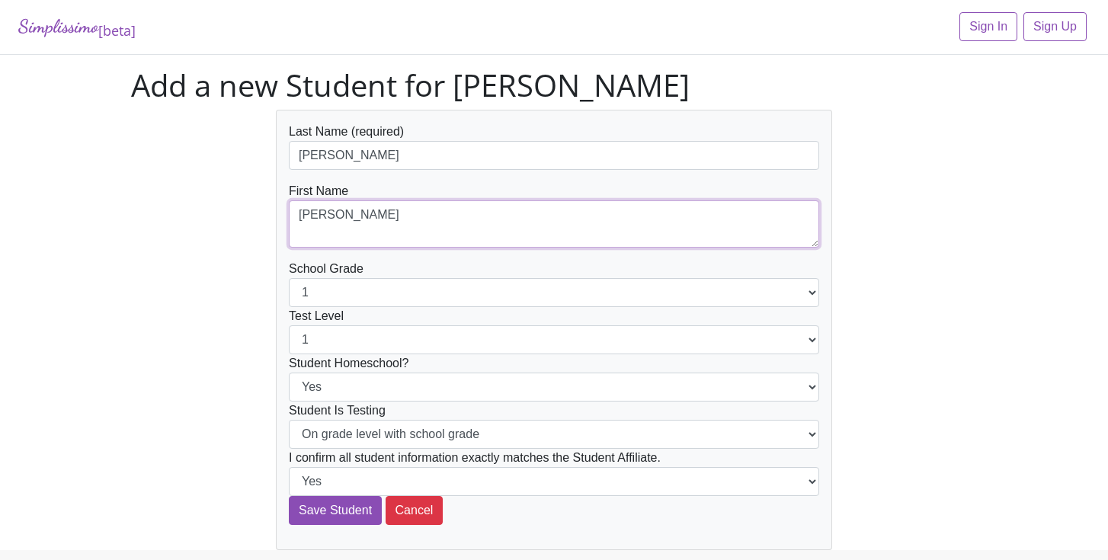
type textarea "[PERSON_NAME]"
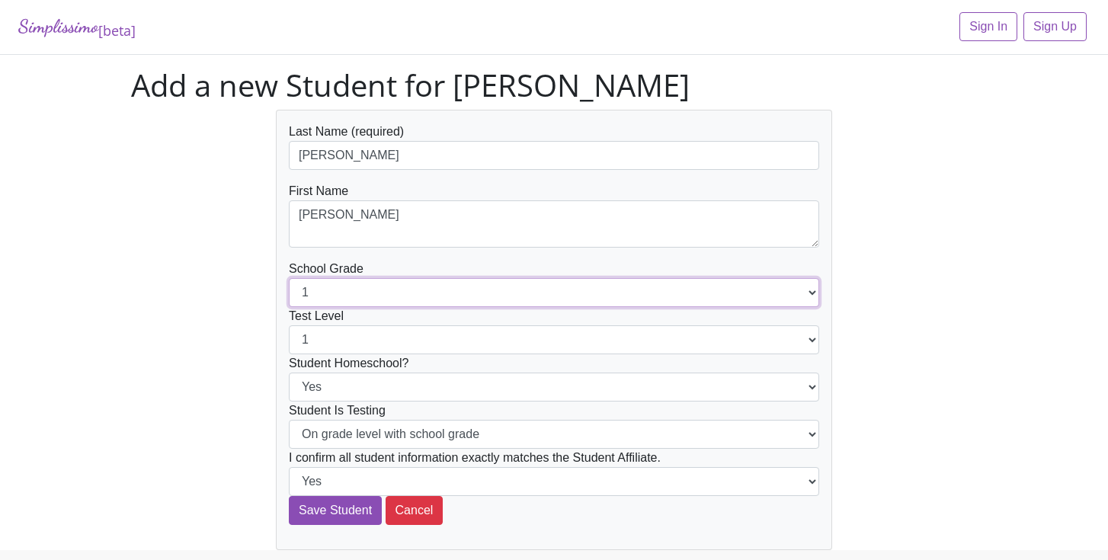
select select "9"
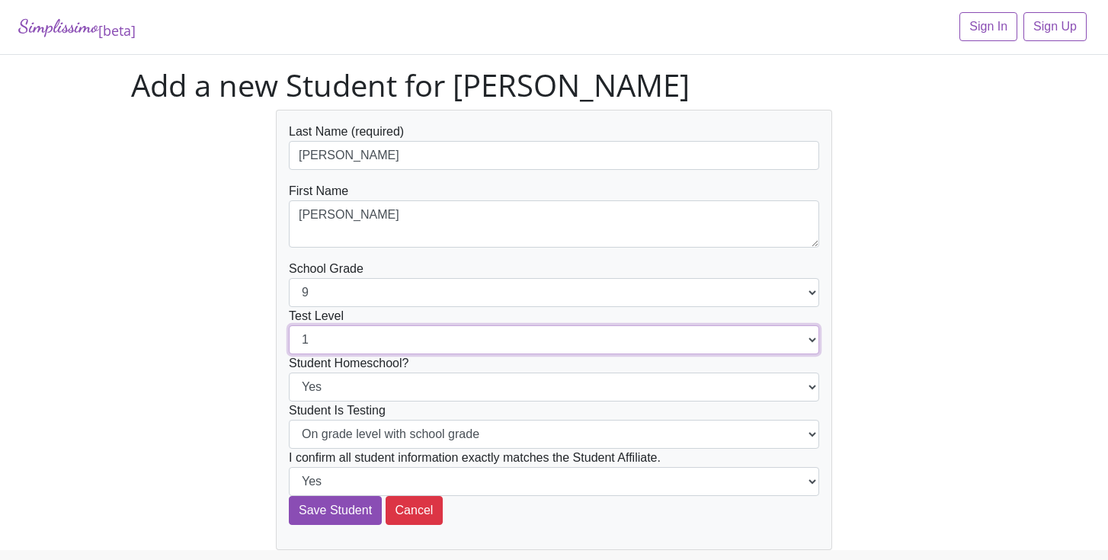
select select "9"
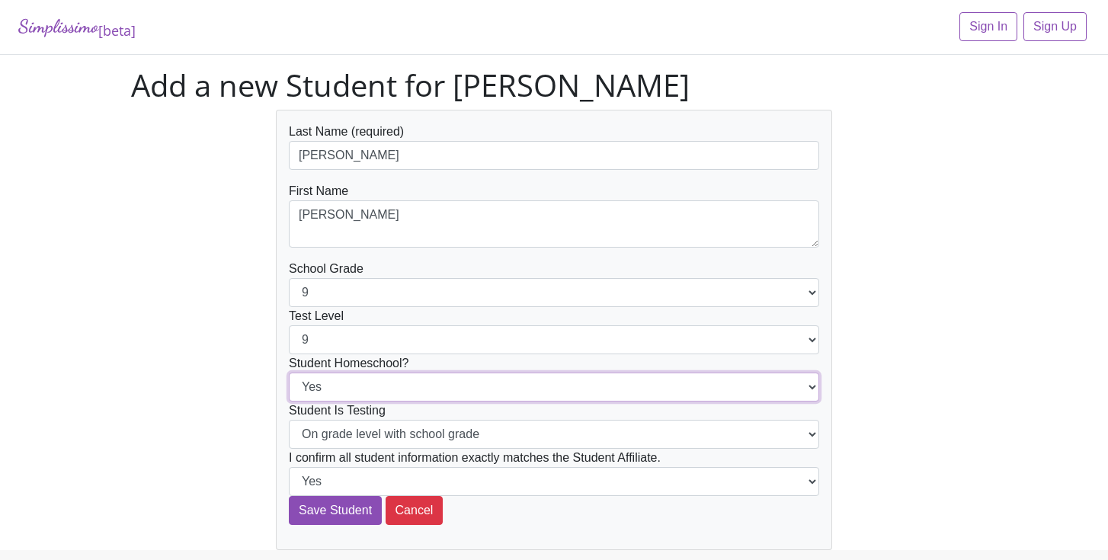
select select "No"
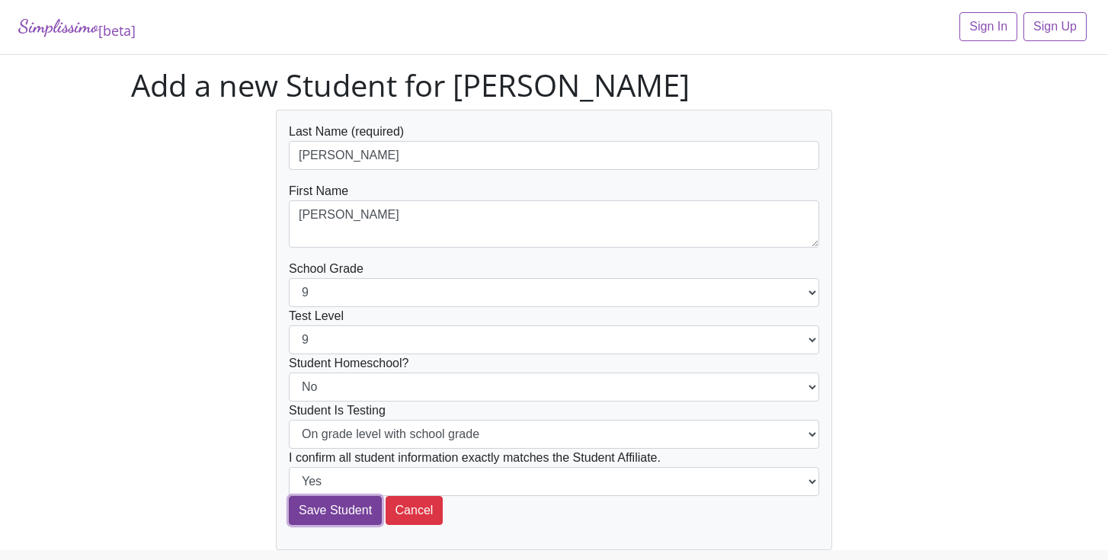
click at [338, 504] on input "Save Student" at bounding box center [335, 510] width 93 height 29
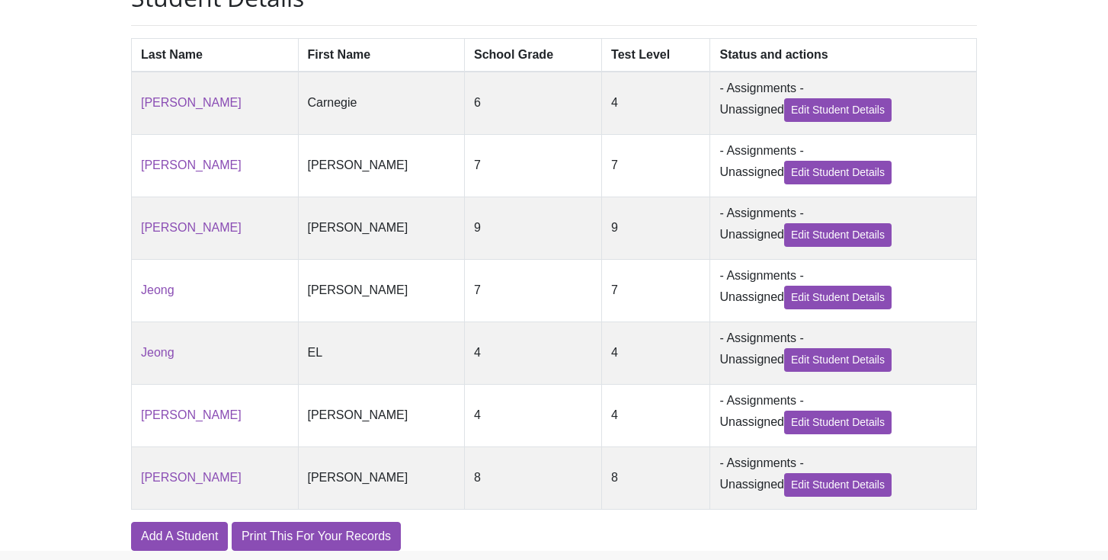
scroll to position [462, 0]
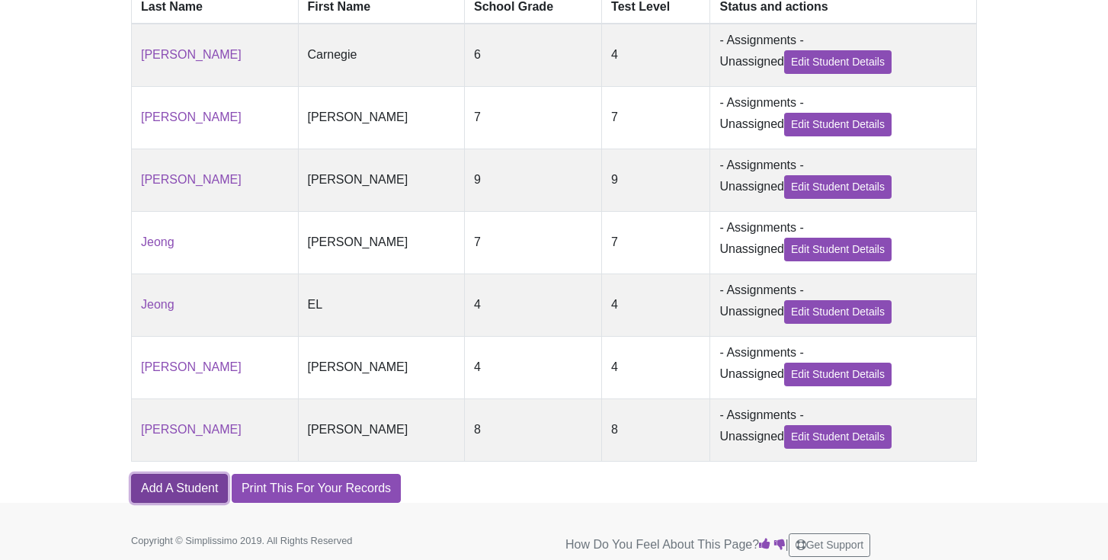
click at [189, 490] on link "Add A Student" at bounding box center [179, 488] width 97 height 29
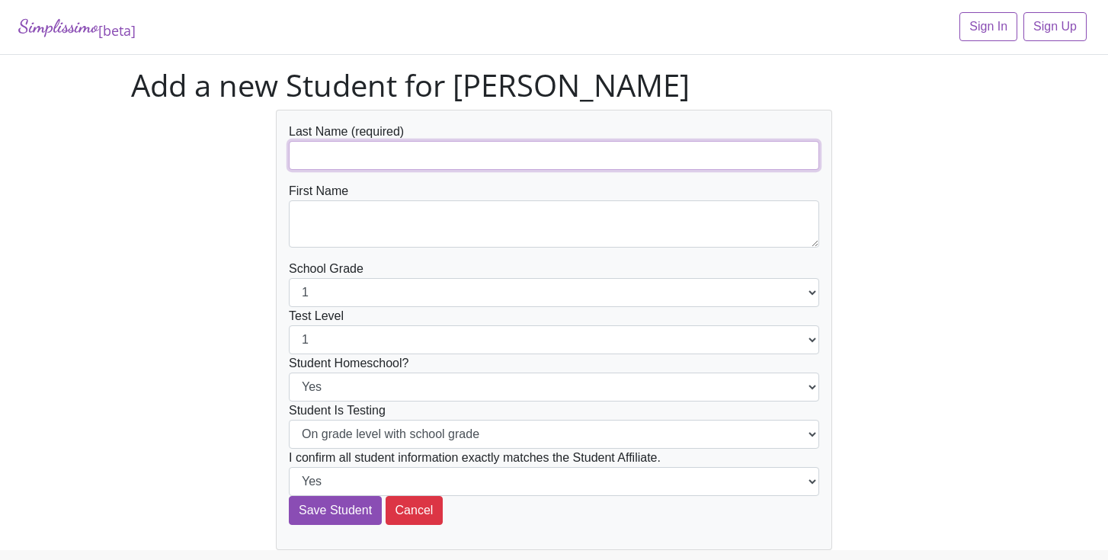
click at [393, 152] on input "text" at bounding box center [554, 155] width 531 height 29
type input "[PERSON_NAME]"
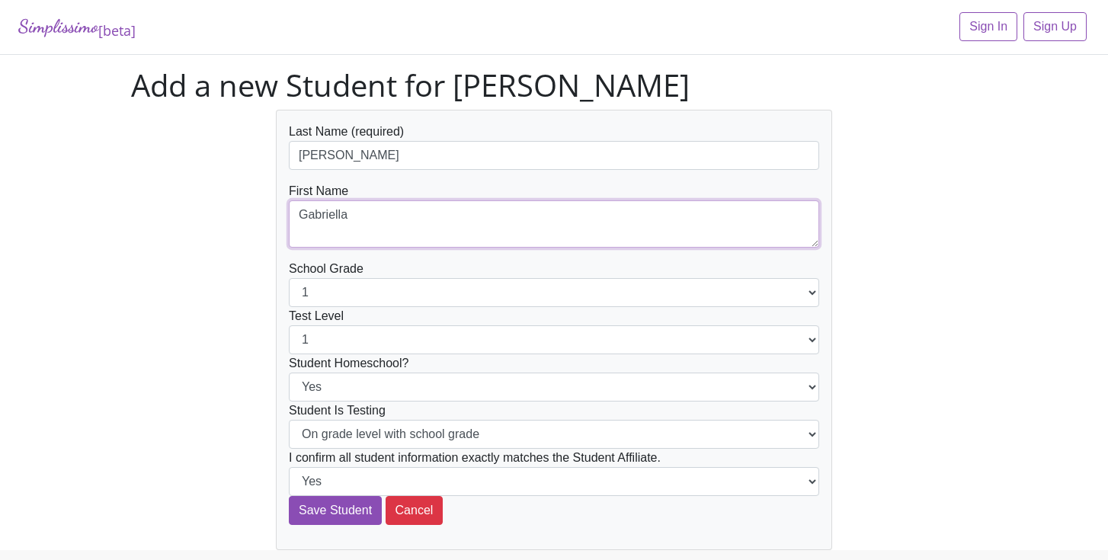
type textarea "Gabriella"
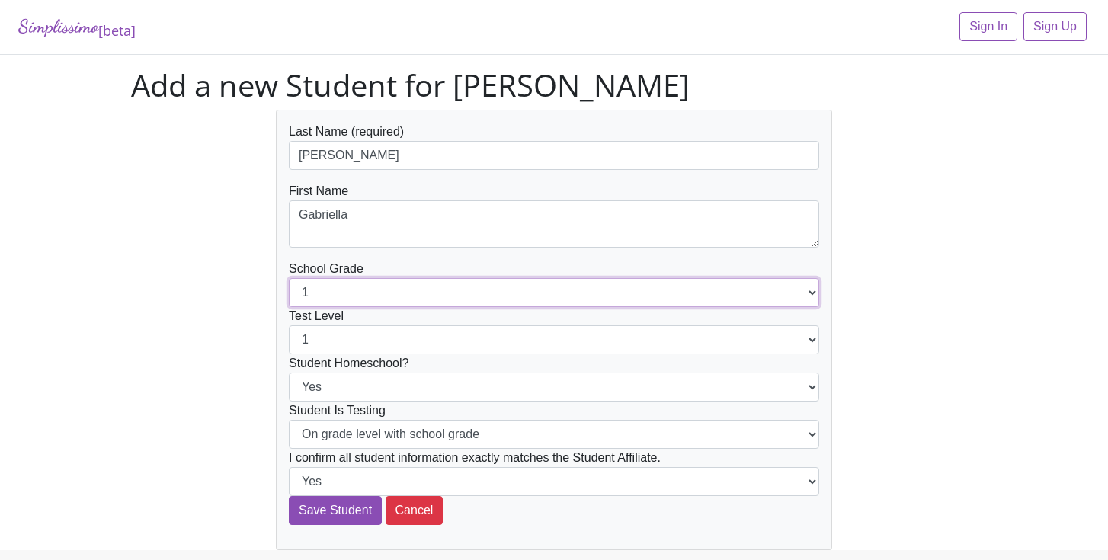
select select "10"
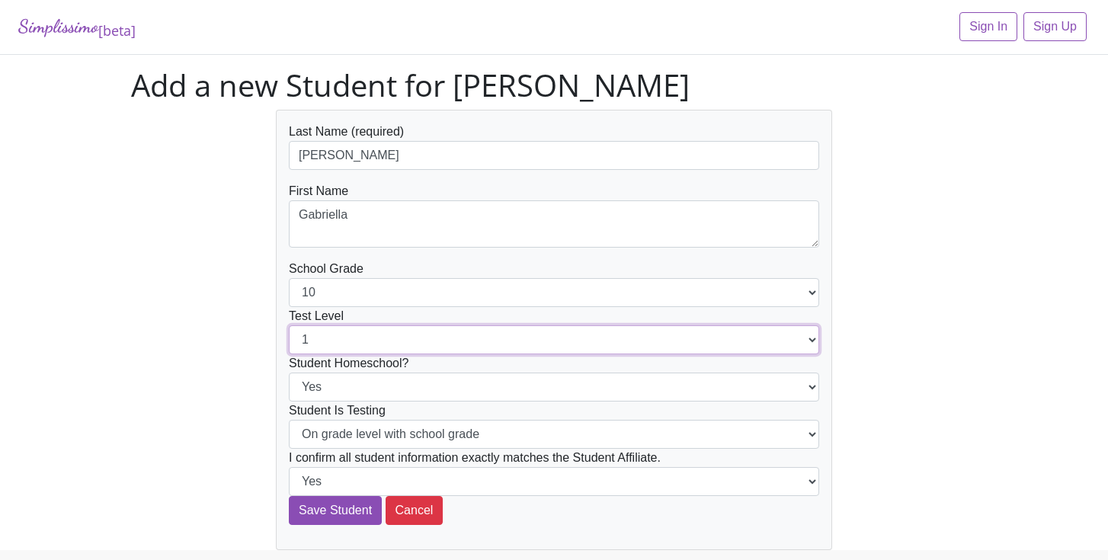
select select "10"
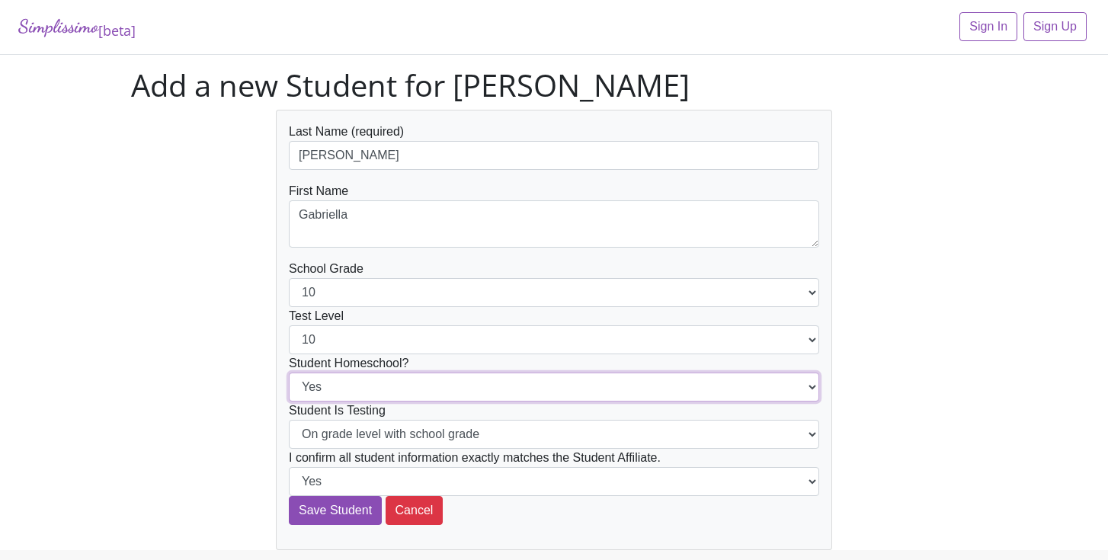
select select "No"
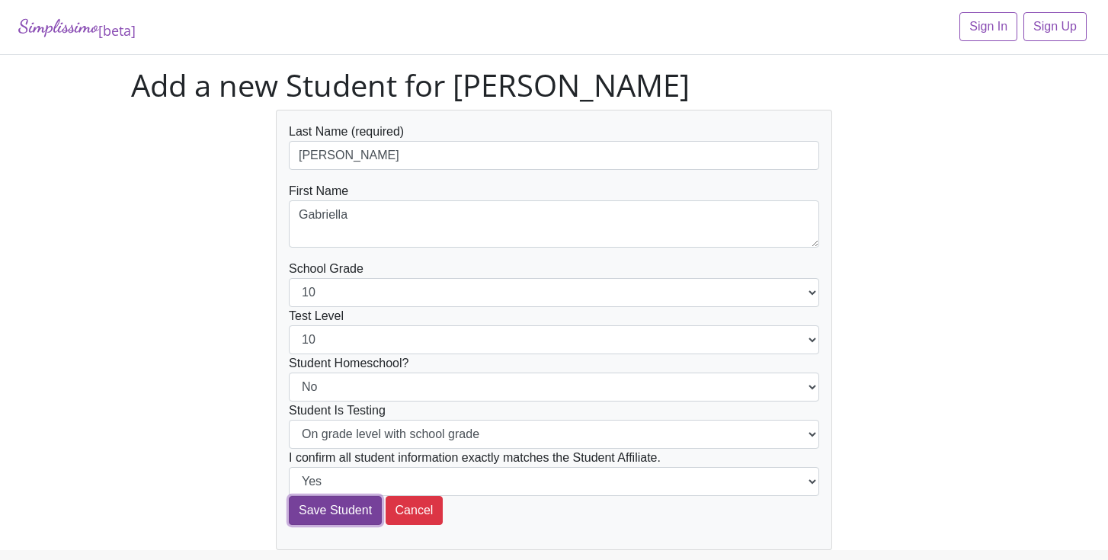
click at [331, 508] on input "Save Student" at bounding box center [335, 510] width 93 height 29
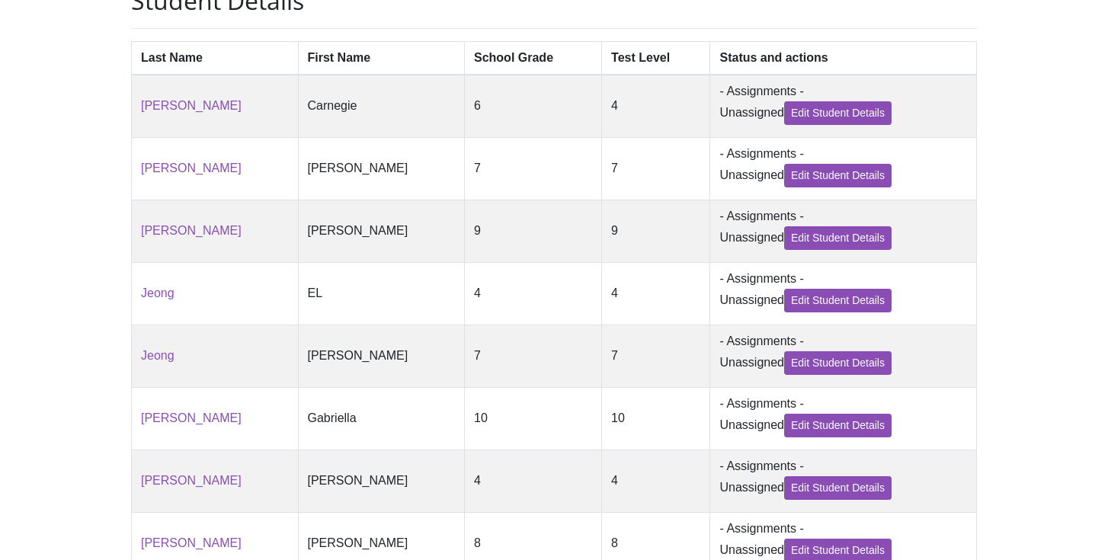
scroll to position [540, 0]
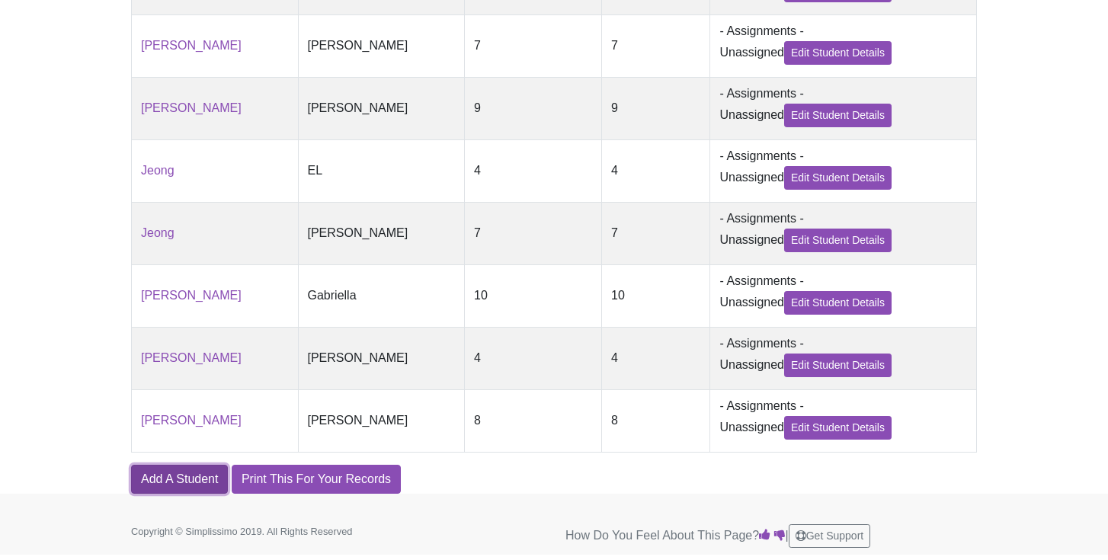
click at [165, 479] on link "Add A Student" at bounding box center [179, 479] width 97 height 29
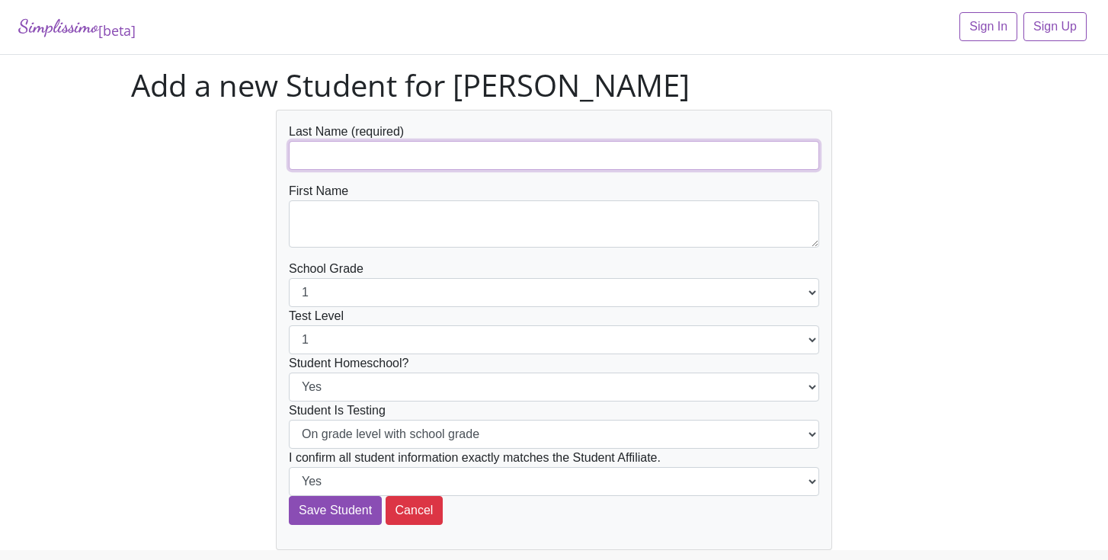
click at [486, 153] on input "text" at bounding box center [554, 155] width 531 height 29
type input "Shahi"
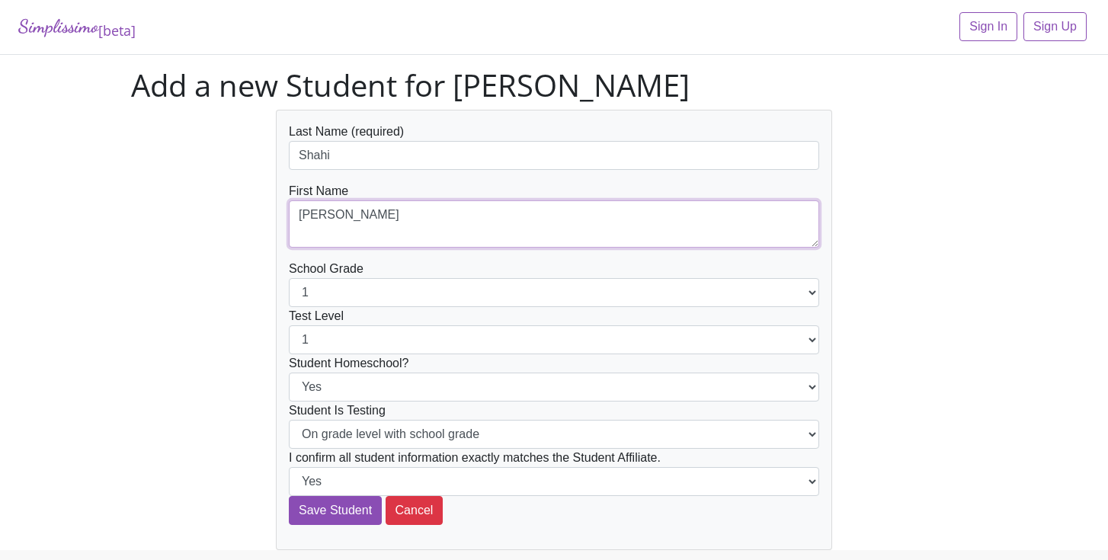
type textarea "[PERSON_NAME]"
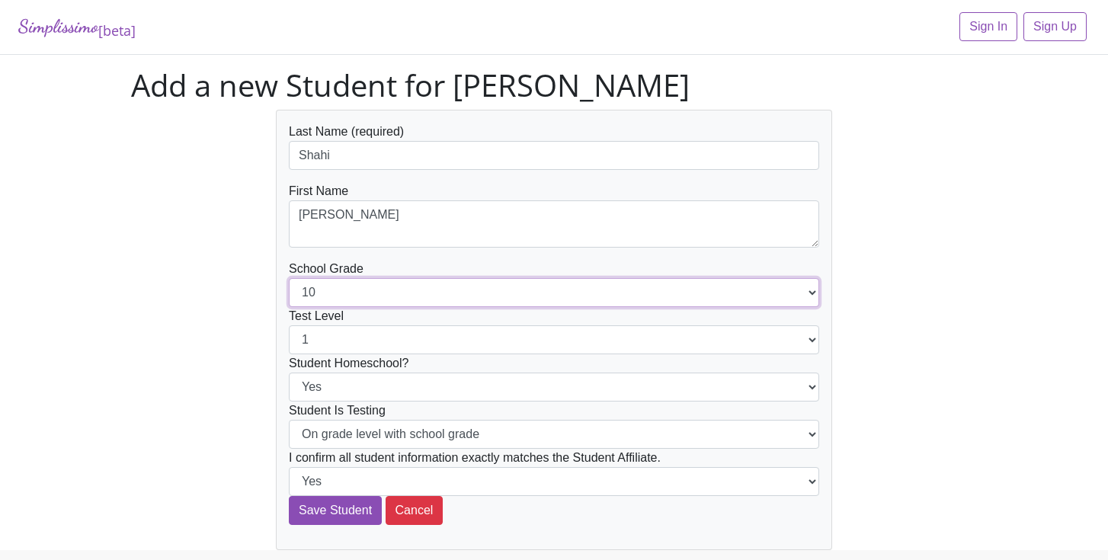
select select "12"
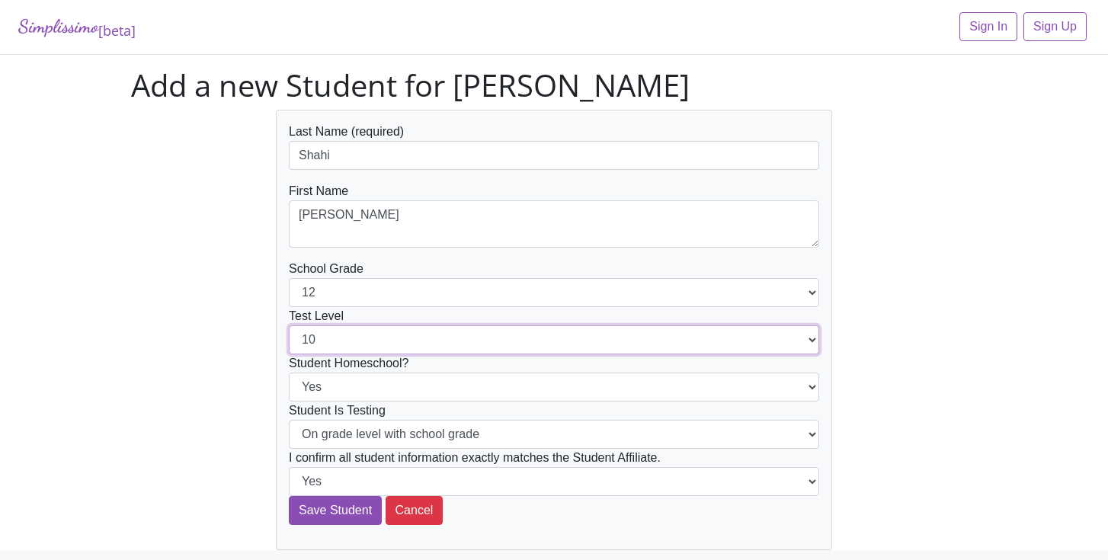
select select "12"
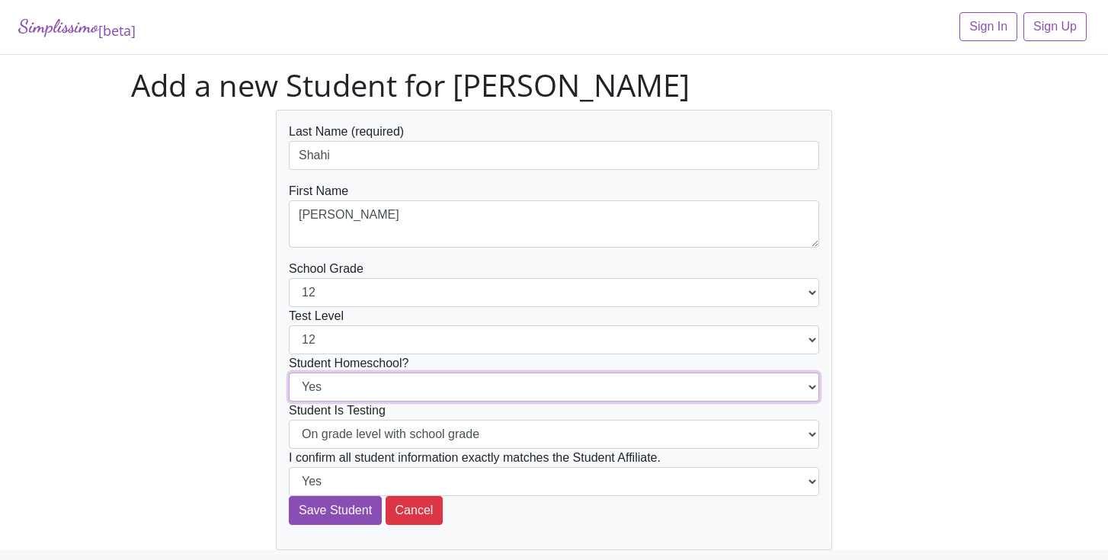
select select "No"
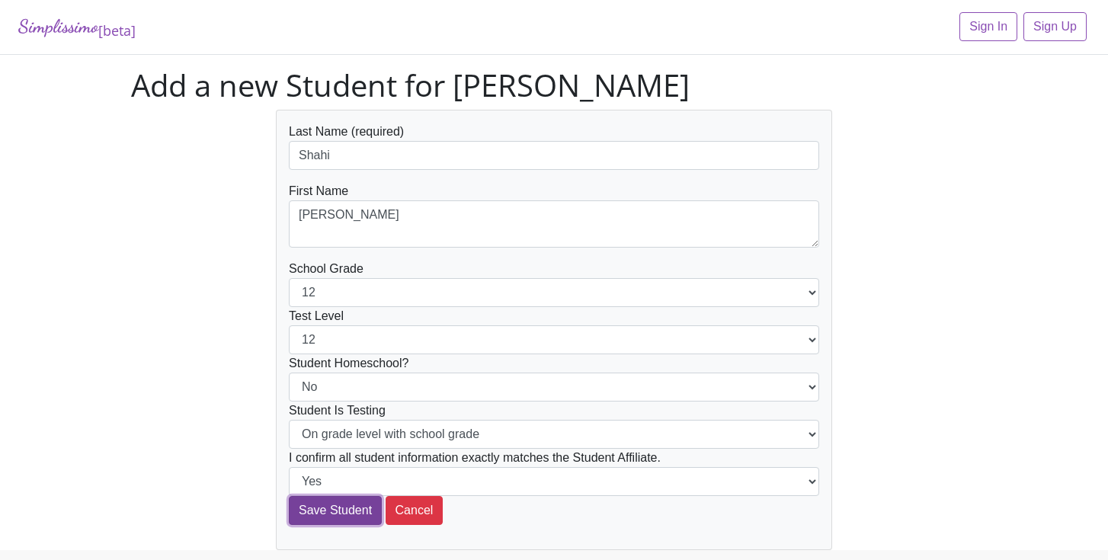
click at [329, 503] on input "Save Student" at bounding box center [335, 510] width 93 height 29
